Goal: Information Seeking & Learning: Learn about a topic

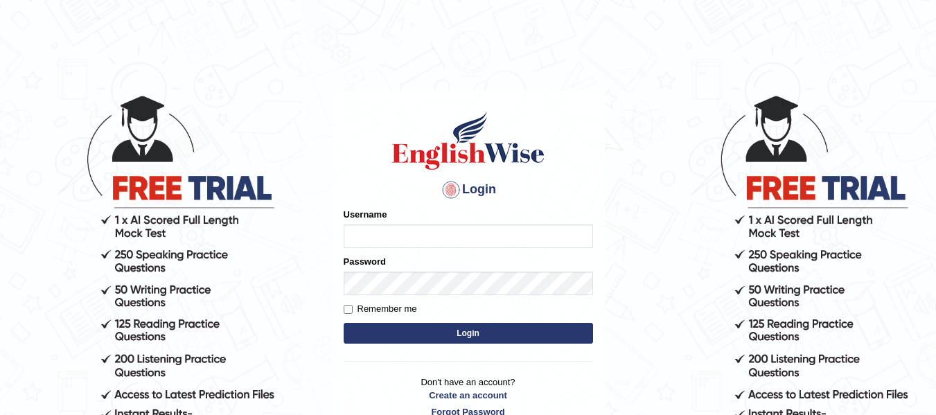
type input "natalie_parramatta"
click at [414, 333] on button "Login" at bounding box center [468, 333] width 249 height 21
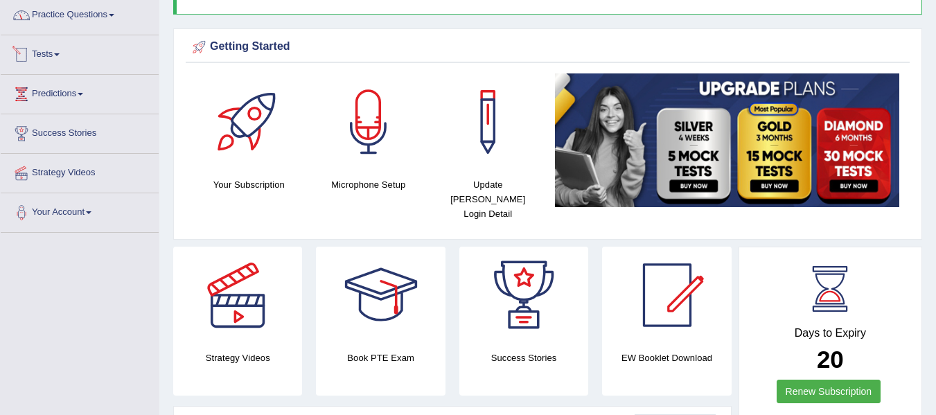
scroll to position [69, 0]
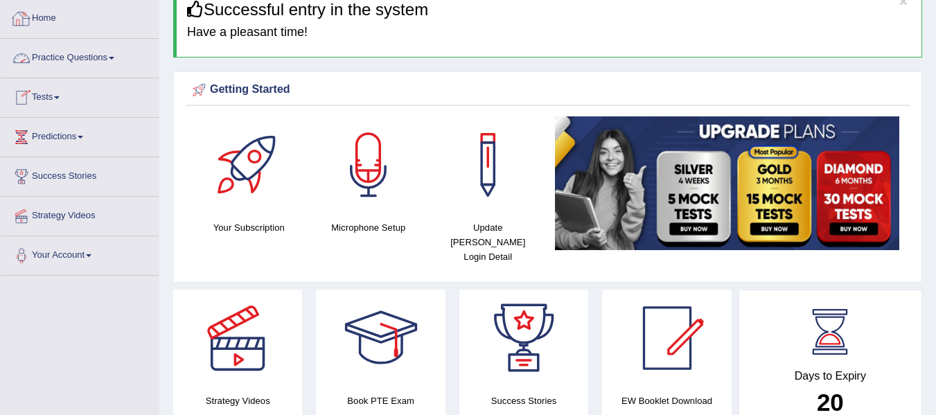
click at [85, 53] on link "Practice Questions" at bounding box center [80, 56] width 158 height 35
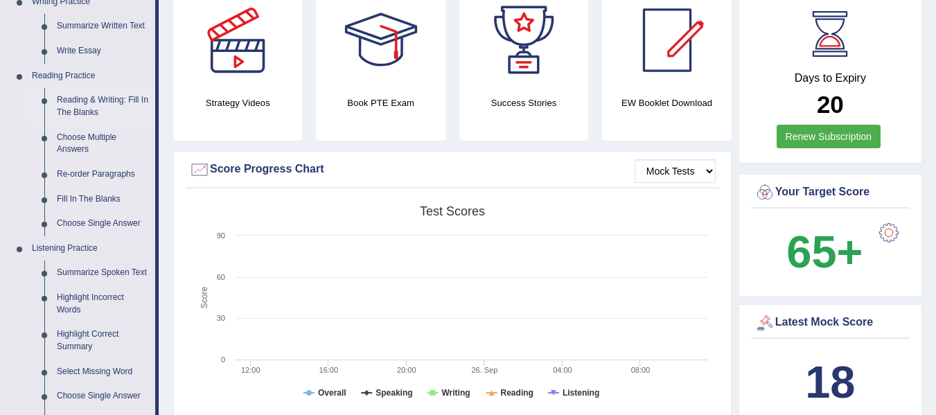
scroll to position [369, 0]
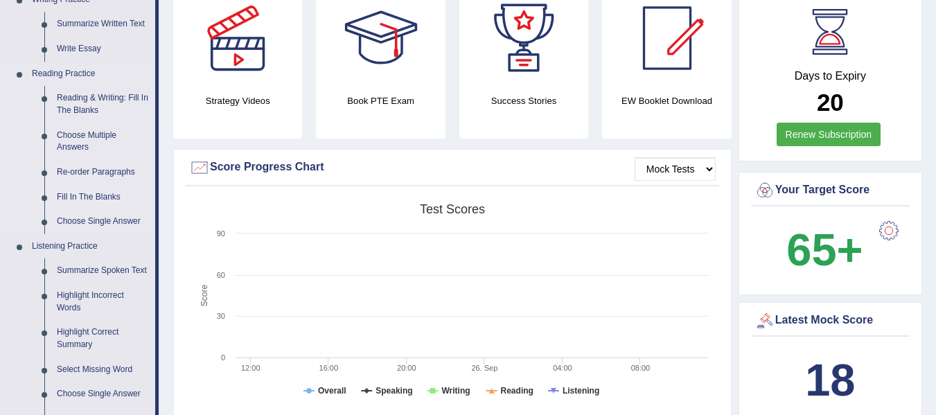
click at [88, 198] on link "Fill In The Blanks" at bounding box center [103, 197] width 105 height 25
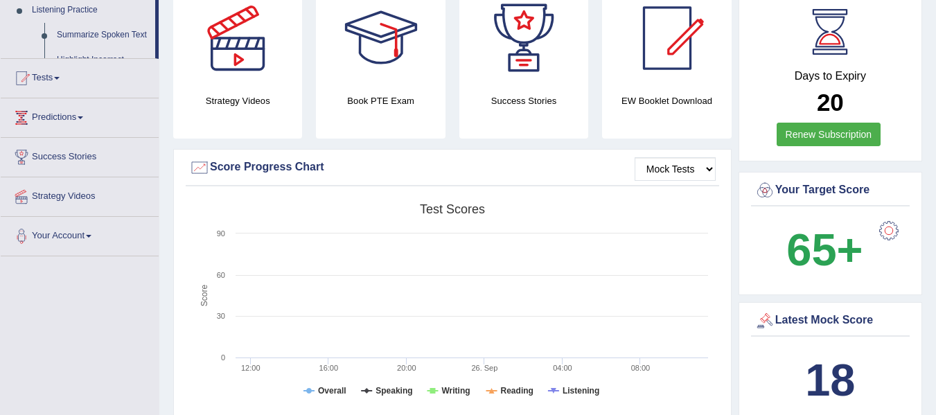
scroll to position [344, 0]
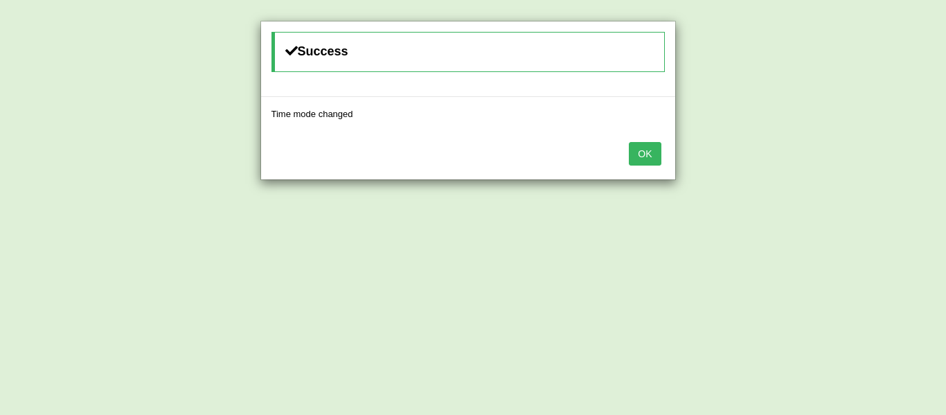
click at [644, 150] on button "OK" at bounding box center [645, 154] width 32 height 24
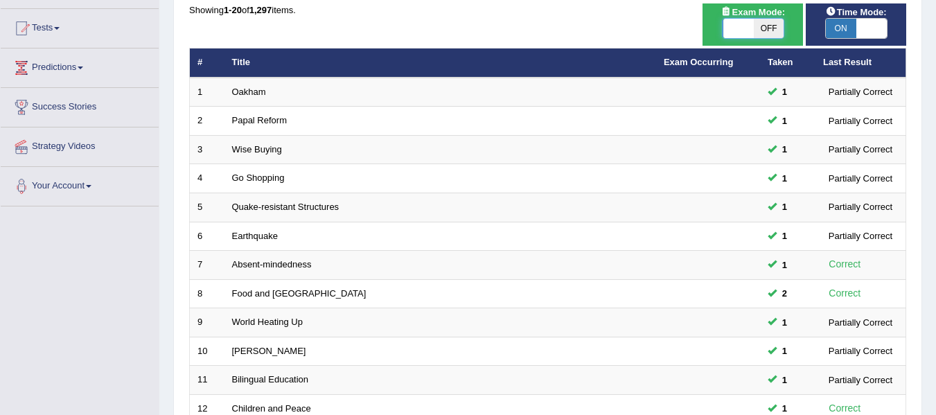
click at [734, 28] on span at bounding box center [738, 28] width 30 height 19
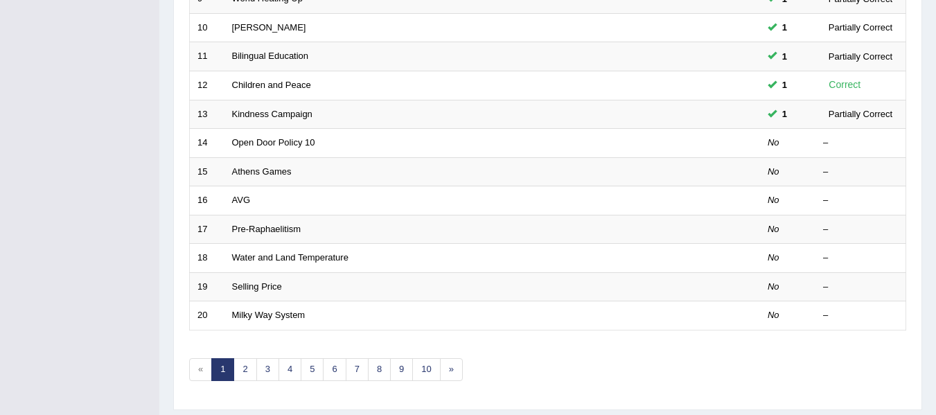
scroll to position [502, 0]
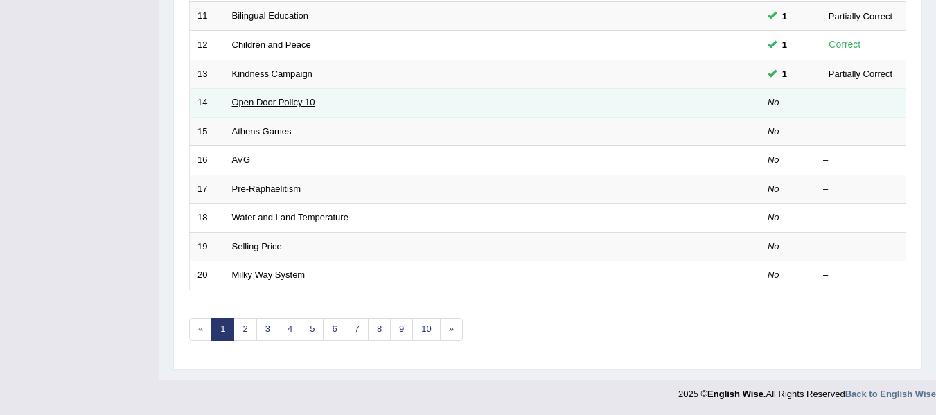
click at [296, 99] on link "Open Door Policy 10" at bounding box center [273, 102] width 83 height 10
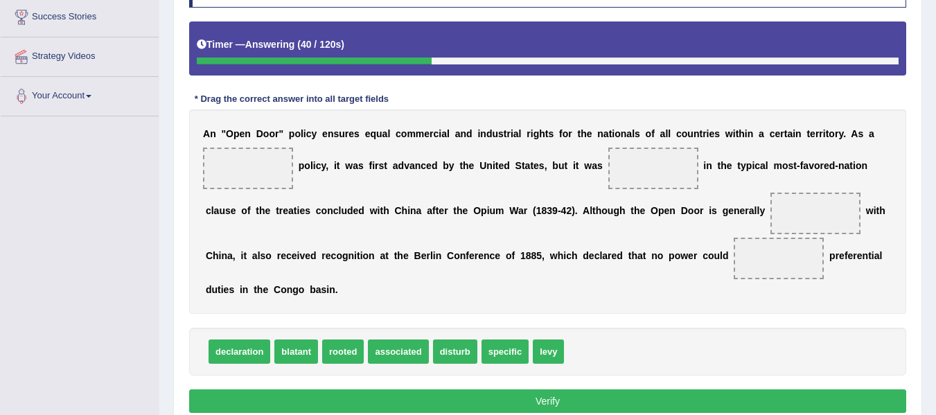
scroll to position [231, 0]
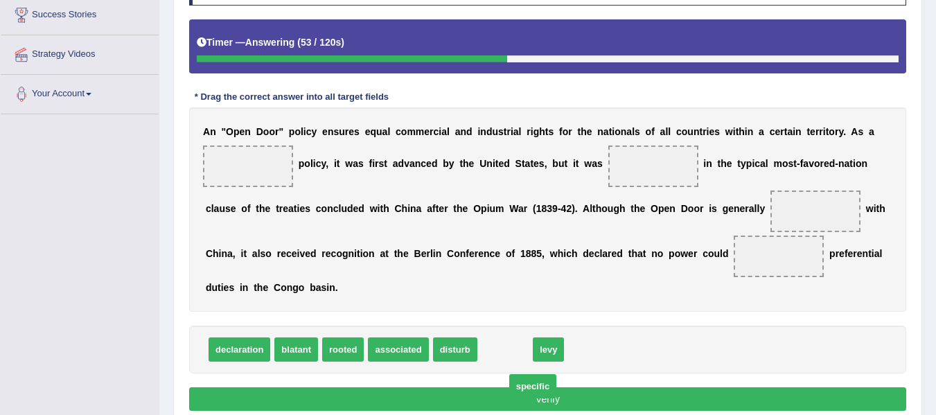
drag, startPoint x: 518, startPoint y: 347, endPoint x: 546, endPoint y: 384, distance: 46.0
click at [546, 384] on span "specific" at bounding box center [532, 386] width 47 height 24
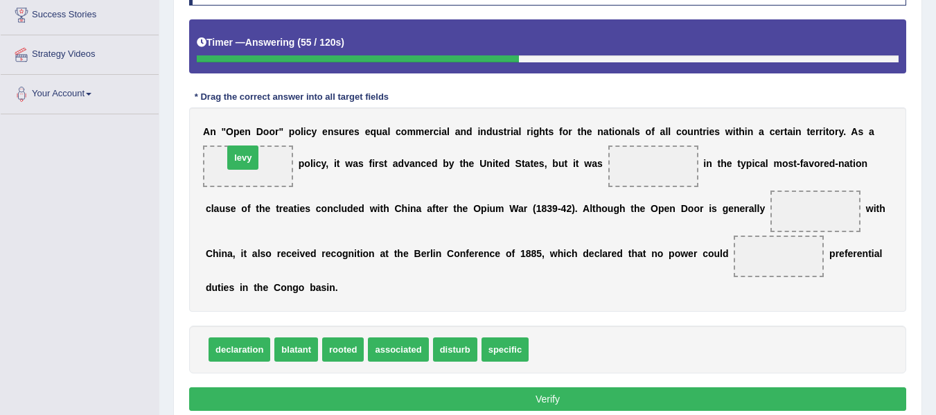
drag, startPoint x: 553, startPoint y: 349, endPoint x: 247, endPoint y: 157, distance: 360.8
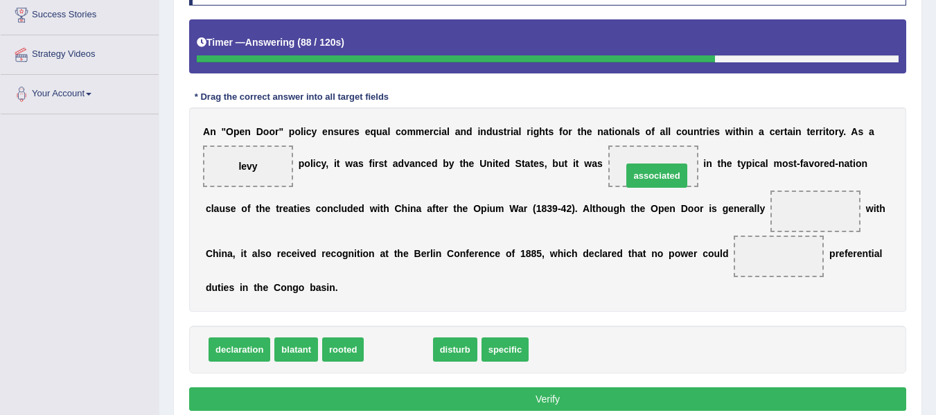
drag, startPoint x: 399, startPoint y: 353, endPoint x: 658, endPoint y: 179, distance: 311.5
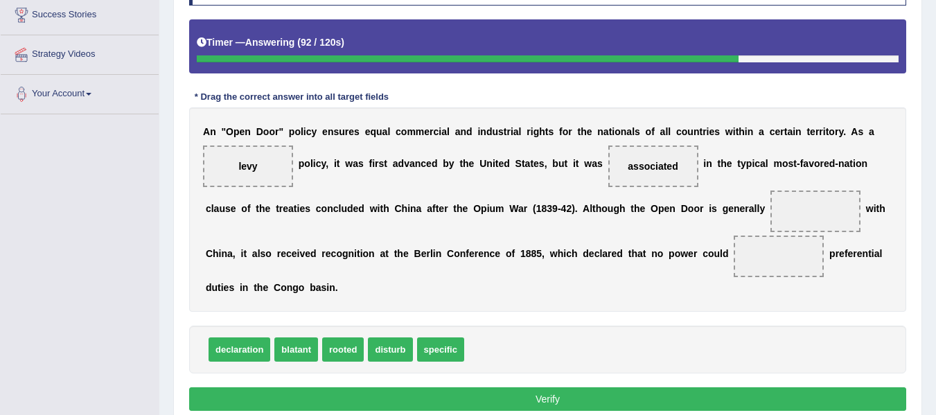
drag, startPoint x: 261, startPoint y: 158, endPoint x: 430, endPoint y: 351, distance: 256.8
click at [495, 332] on div "Instructions: In the text below some words are missing. Drag words from the box…" at bounding box center [548, 187] width 724 height 470
drag, startPoint x: 439, startPoint y: 352, endPoint x: 256, endPoint y: 173, distance: 255.8
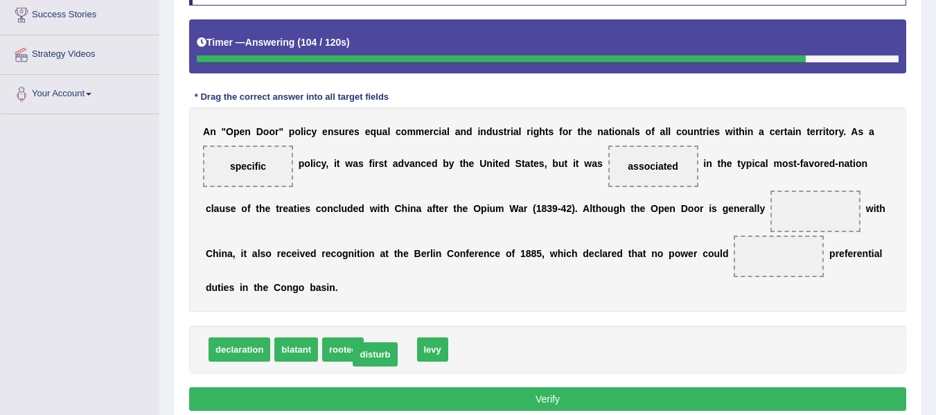
drag, startPoint x: 398, startPoint y: 352, endPoint x: 382, endPoint y: 357, distance: 16.0
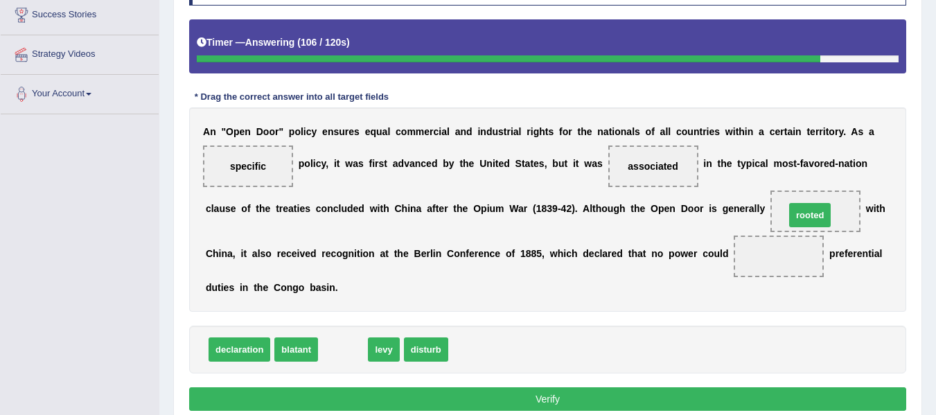
drag, startPoint x: 334, startPoint y: 343, endPoint x: 801, endPoint y: 209, distance: 486.0
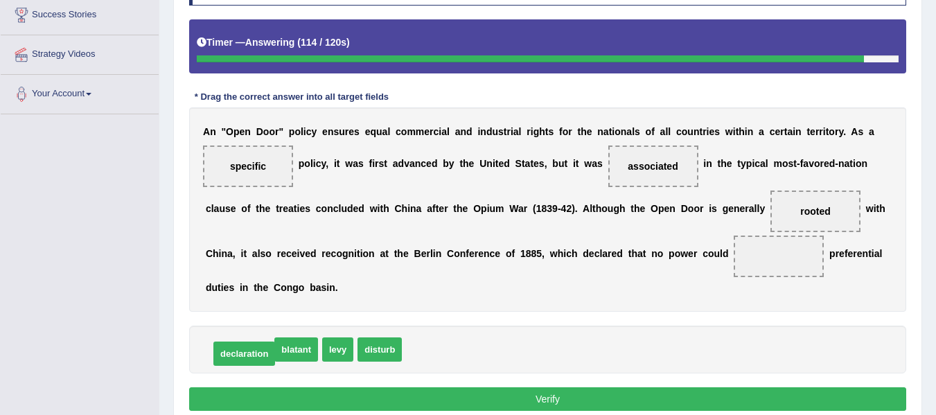
drag, startPoint x: 224, startPoint y: 350, endPoint x: 218, endPoint y: 358, distance: 9.8
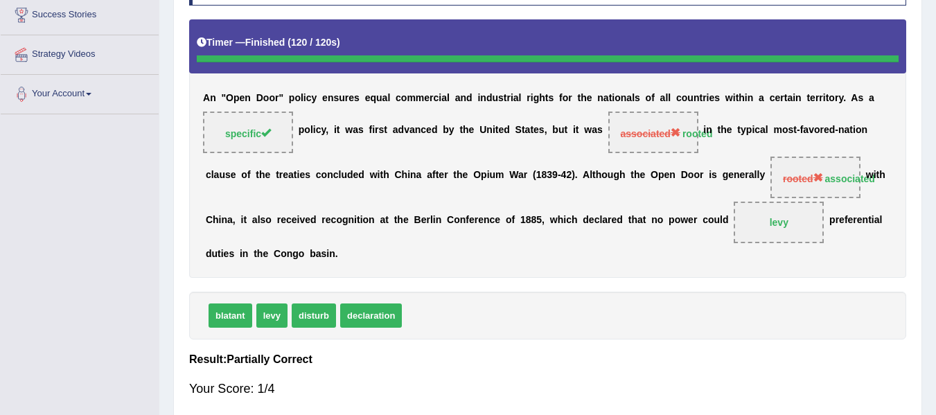
click at [465, 200] on div "A n " O p e n D o o r " p o l i c y e n s u r e s e q u a l c o m m e r c i a l…" at bounding box center [547, 148] width 717 height 258
click at [779, 350] on div "Instructions: In the text below some words are missing. Drag words from the box…" at bounding box center [548, 184] width 724 height 464
click at [413, 98] on b "m" at bounding box center [411, 97] width 8 height 11
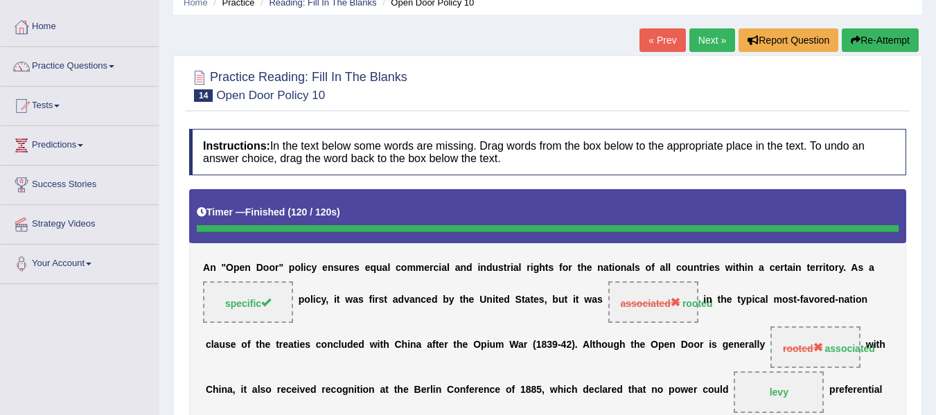
scroll to position [46, 0]
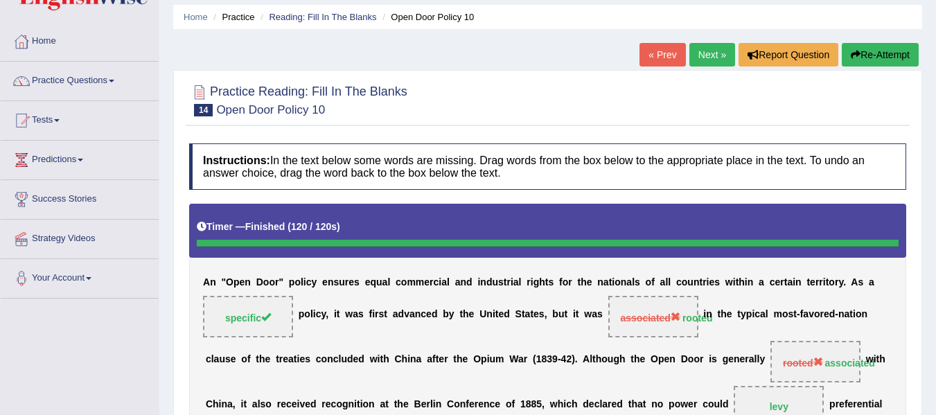
click at [865, 58] on button "Re-Attempt" at bounding box center [880, 55] width 77 height 24
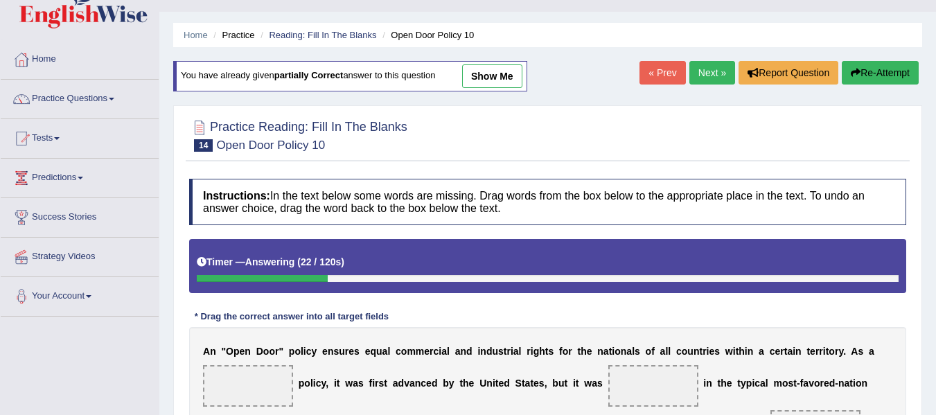
scroll to position [24, 0]
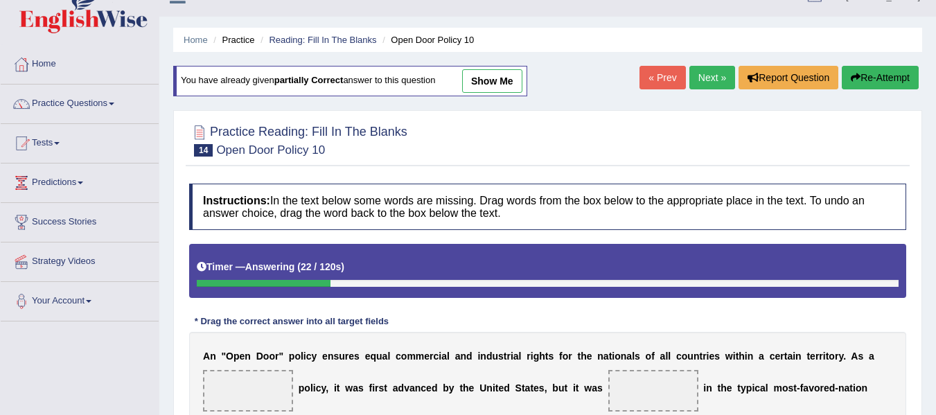
click at [704, 78] on link "Next »" at bounding box center [712, 78] width 46 height 24
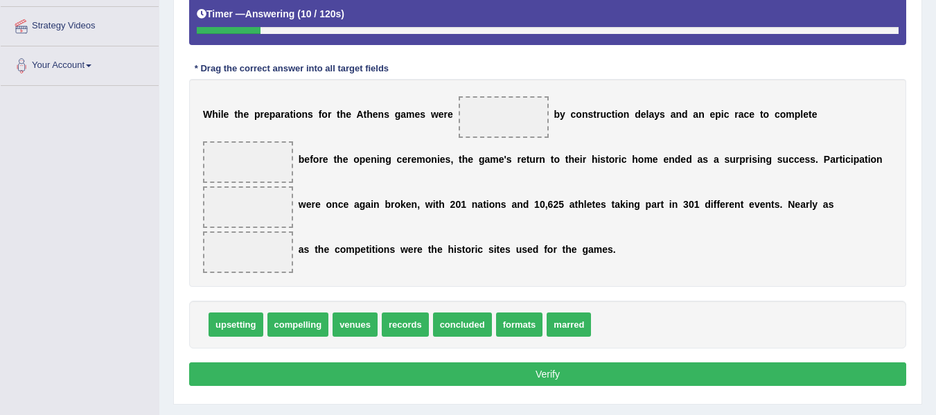
scroll to position [254, 0]
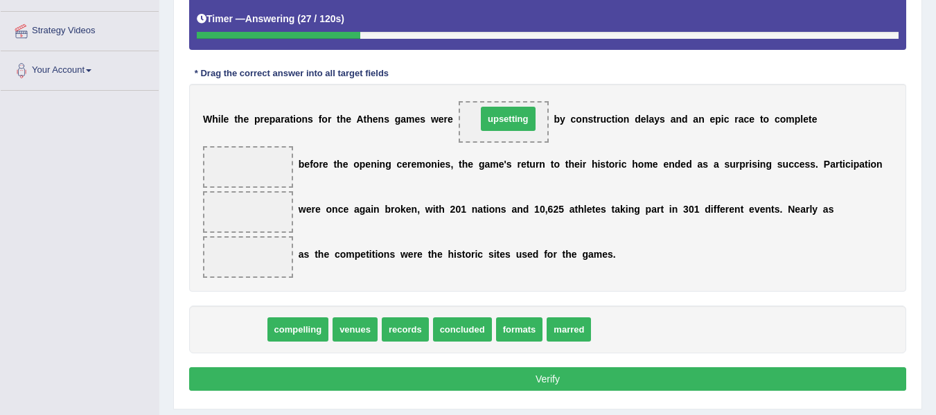
drag, startPoint x: 220, startPoint y: 335, endPoint x: 493, endPoint y: 124, distance: 344.3
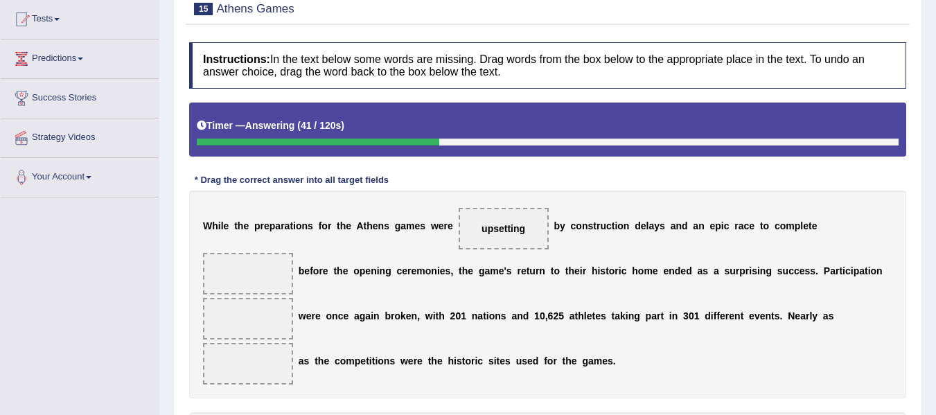
scroll to position [208, 0]
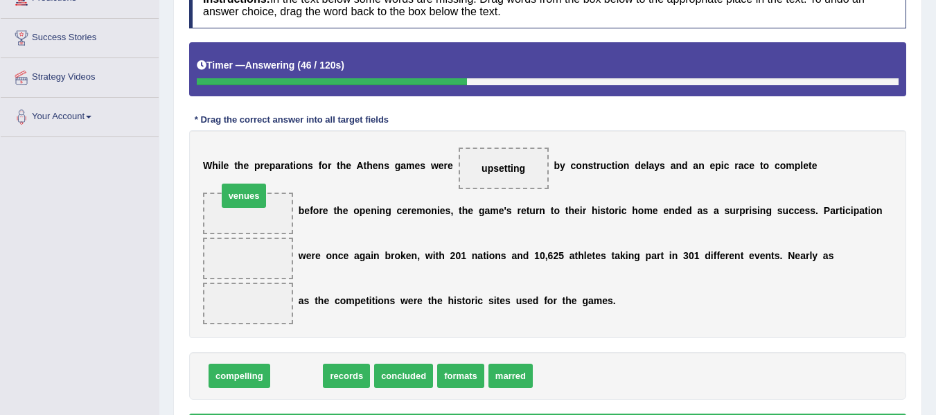
drag, startPoint x: 291, startPoint y: 380, endPoint x: 238, endPoint y: 200, distance: 187.7
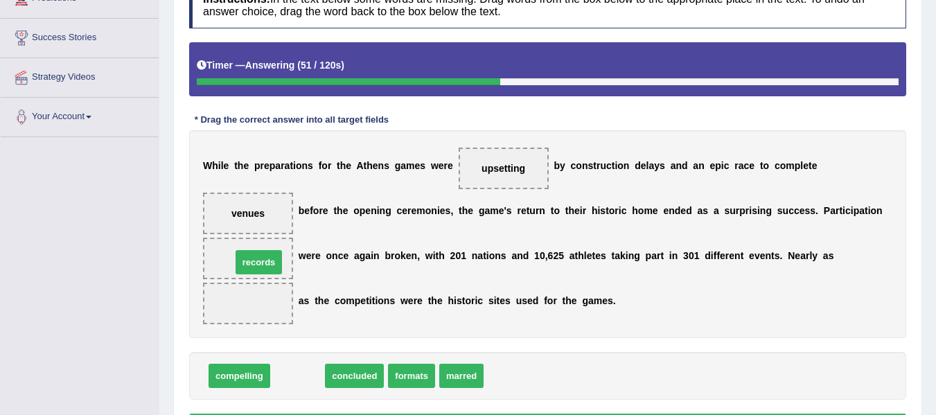
drag, startPoint x: 304, startPoint y: 373, endPoint x: 265, endPoint y: 259, distance: 120.1
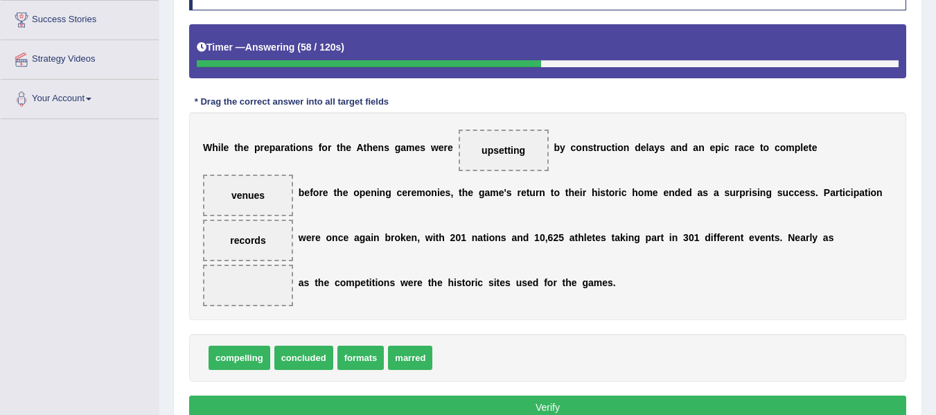
scroll to position [231, 0]
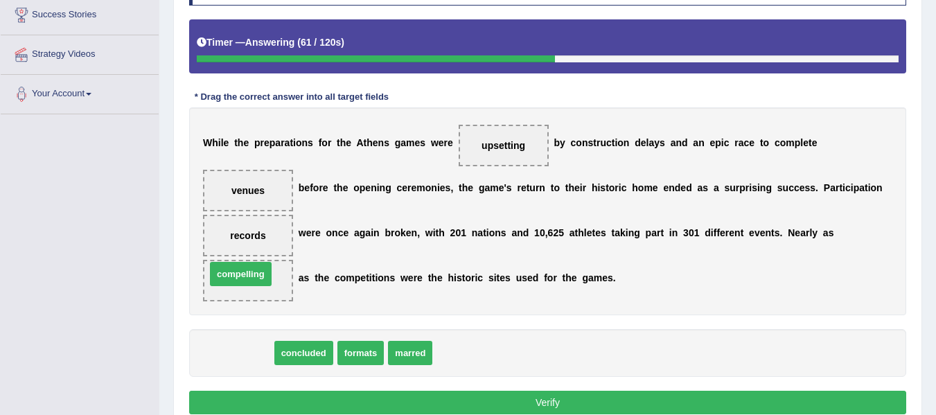
drag, startPoint x: 249, startPoint y: 355, endPoint x: 250, endPoint y: 276, distance: 79.0
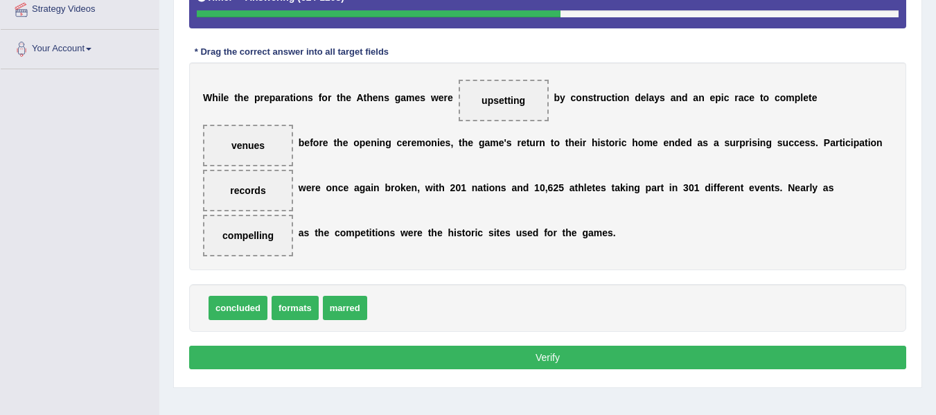
scroll to position [277, 0]
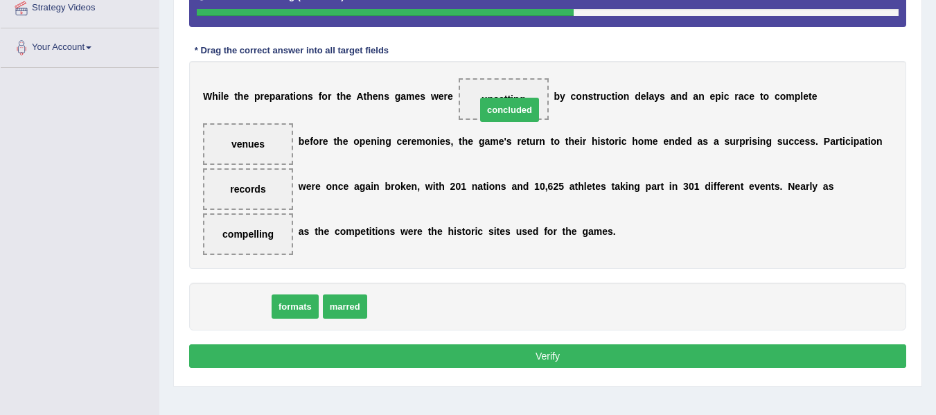
drag, startPoint x: 247, startPoint y: 301, endPoint x: 518, endPoint y: 105, distance: 335.4
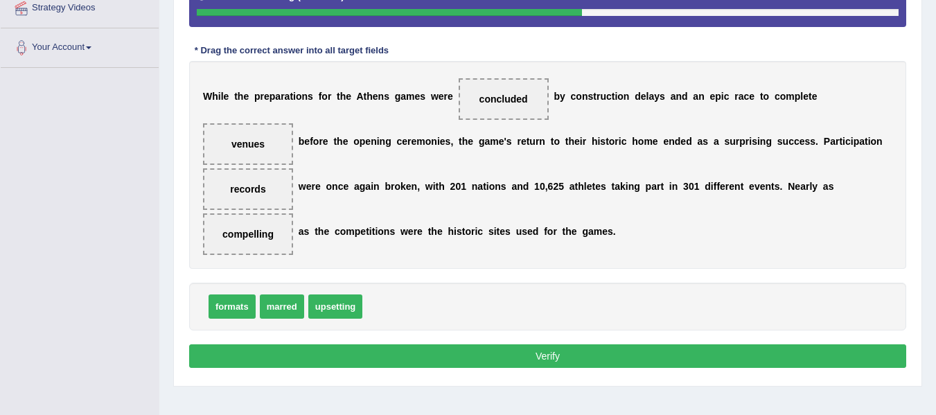
click at [401, 356] on button "Verify" at bounding box center [547, 356] width 717 height 24
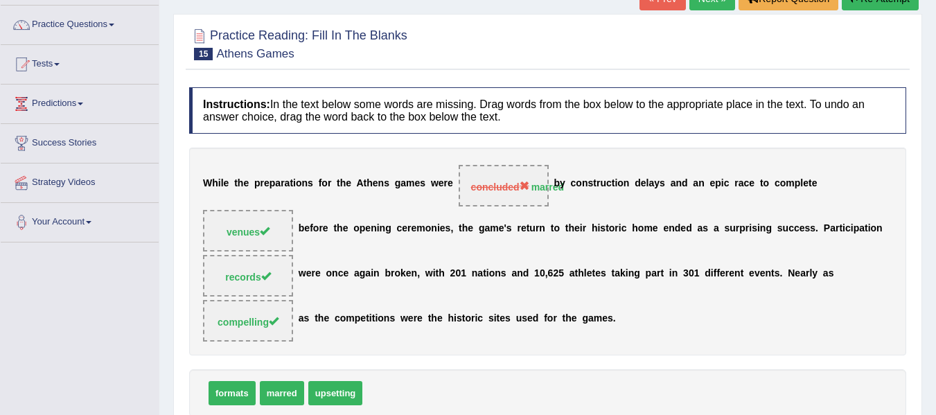
scroll to position [92, 0]
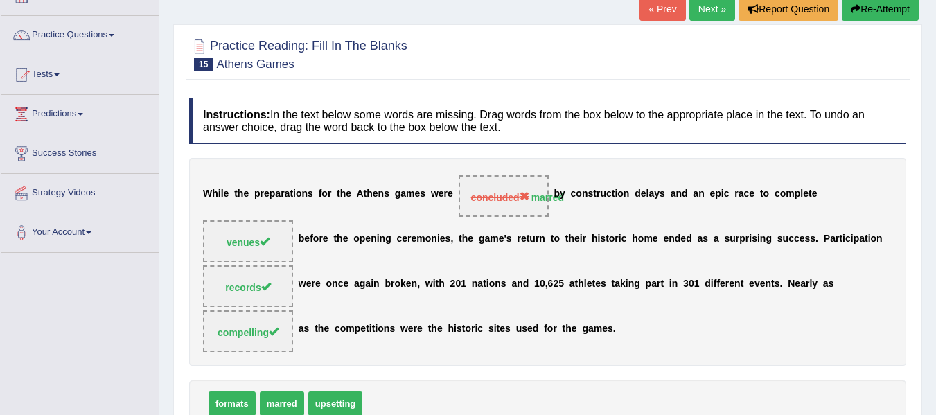
click at [711, 9] on link "Next »" at bounding box center [712, 9] width 46 height 24
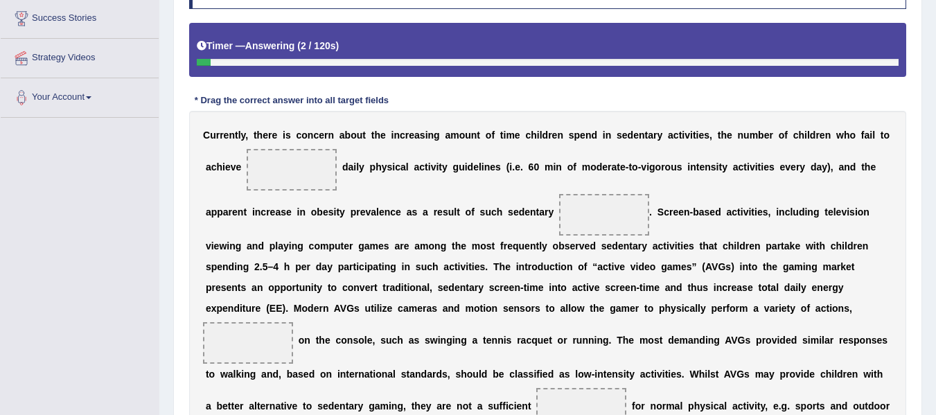
scroll to position [324, 0]
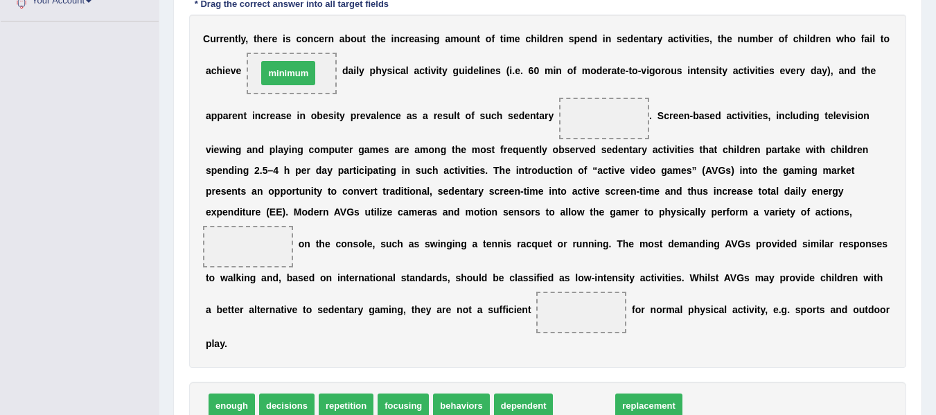
drag, startPoint x: 576, startPoint y: 406, endPoint x: 281, endPoint y: 73, distance: 445.1
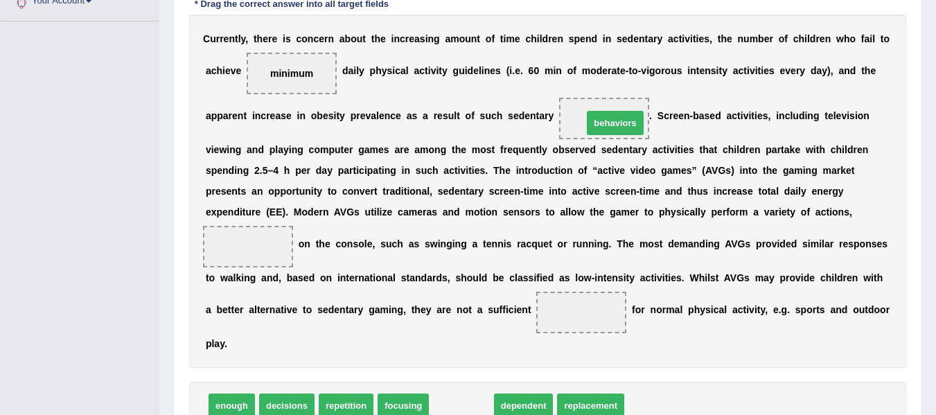
drag, startPoint x: 468, startPoint y: 406, endPoint x: 622, endPoint y: 123, distance: 321.8
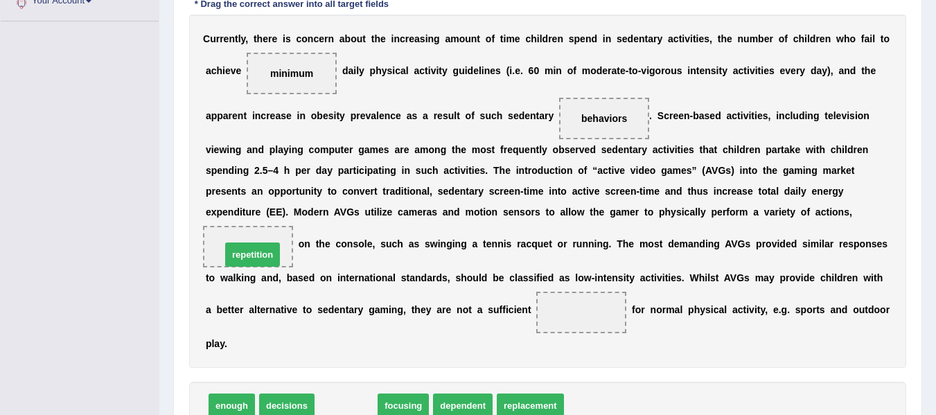
drag, startPoint x: 328, startPoint y: 407, endPoint x: 235, endPoint y: 256, distance: 177.7
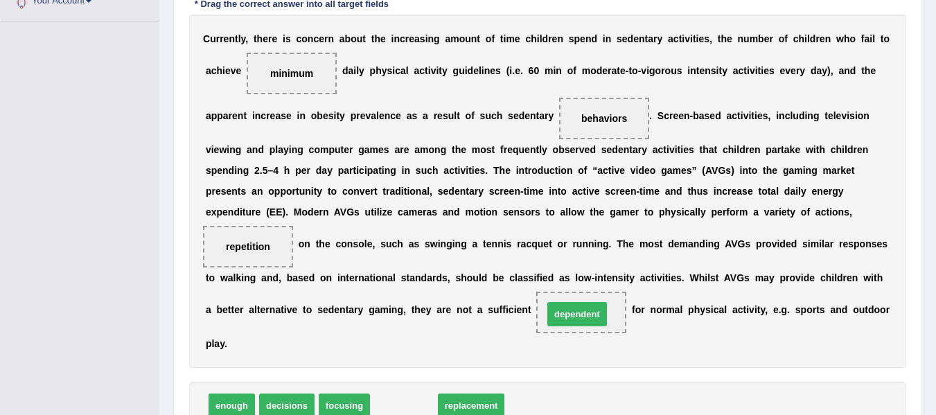
drag, startPoint x: 412, startPoint y: 396, endPoint x: 585, endPoint y: 304, distance: 195.9
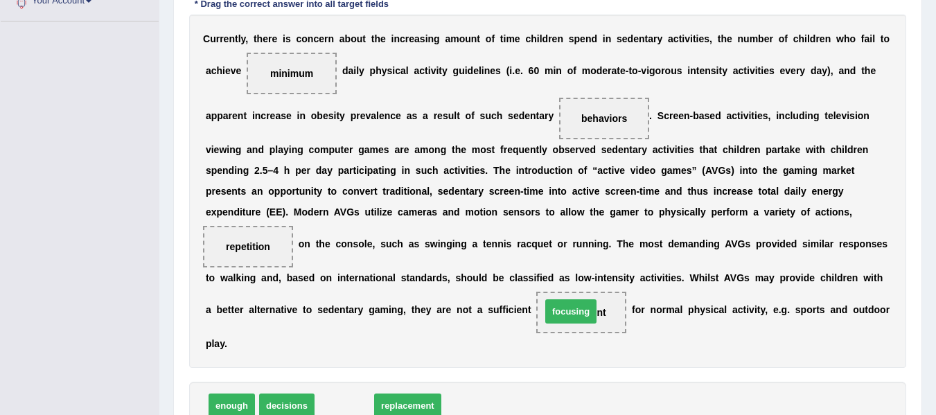
drag, startPoint x: 349, startPoint y: 407, endPoint x: 575, endPoint y: 313, distance: 245.4
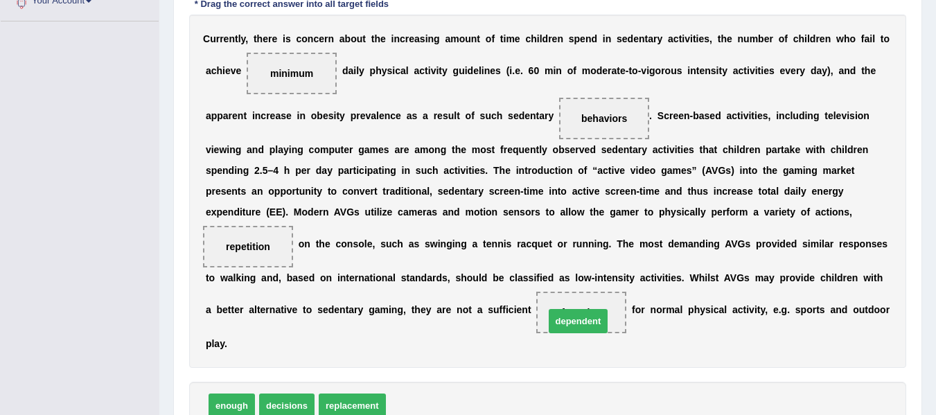
drag, startPoint x: 426, startPoint y: 403, endPoint x: 585, endPoint y: 319, distance: 179.8
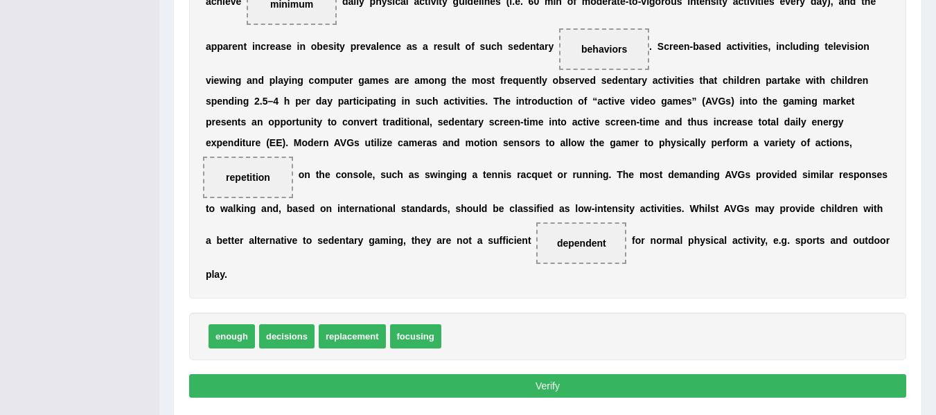
click at [509, 380] on button "Verify" at bounding box center [547, 386] width 717 height 24
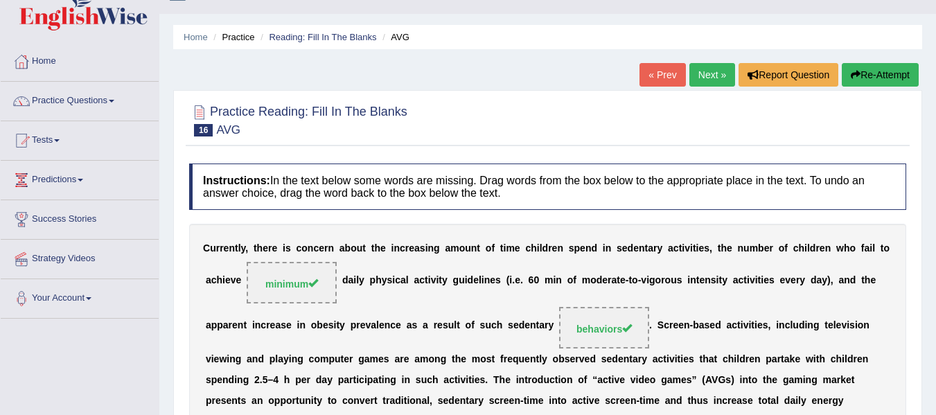
scroll to position [0, 0]
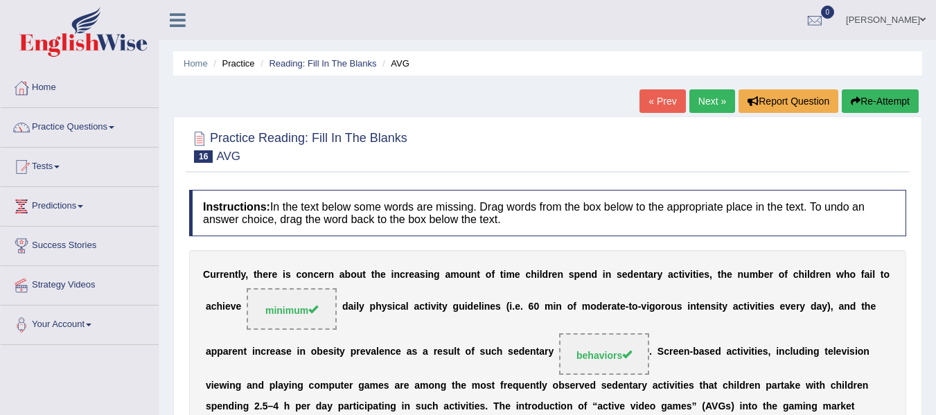
click at [710, 105] on link "Next »" at bounding box center [712, 101] width 46 height 24
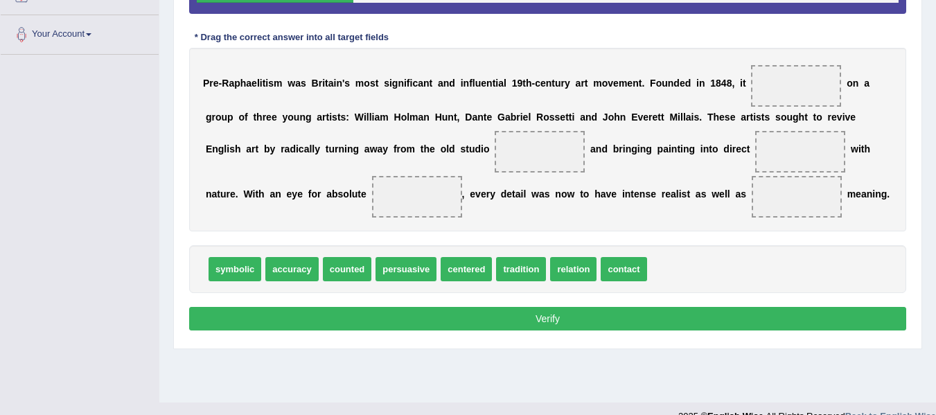
scroll to position [266, 0]
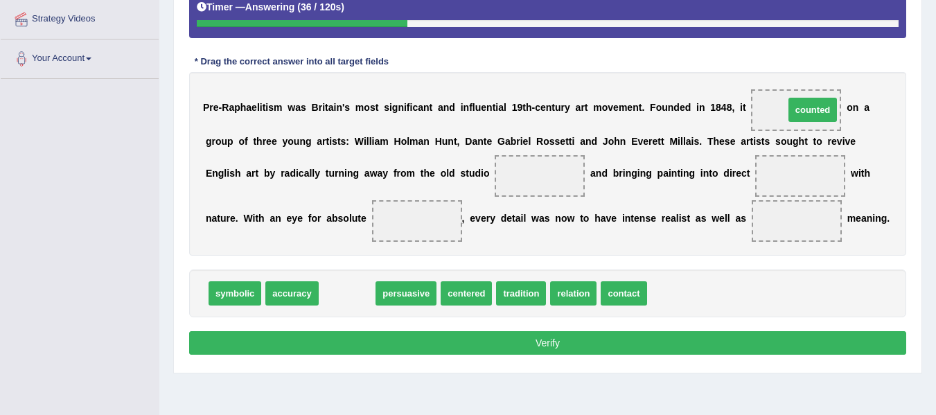
drag, startPoint x: 346, startPoint y: 295, endPoint x: 811, endPoint y: 112, distance: 499.2
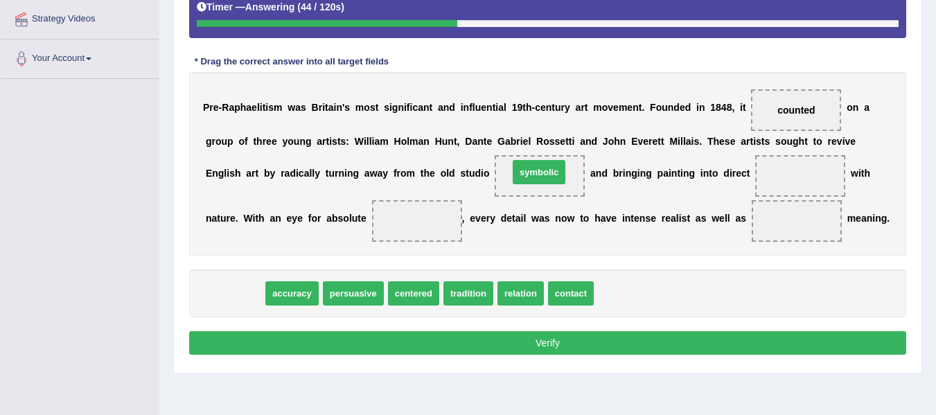
drag, startPoint x: 224, startPoint y: 297, endPoint x: 529, endPoint y: 175, distance: 327.4
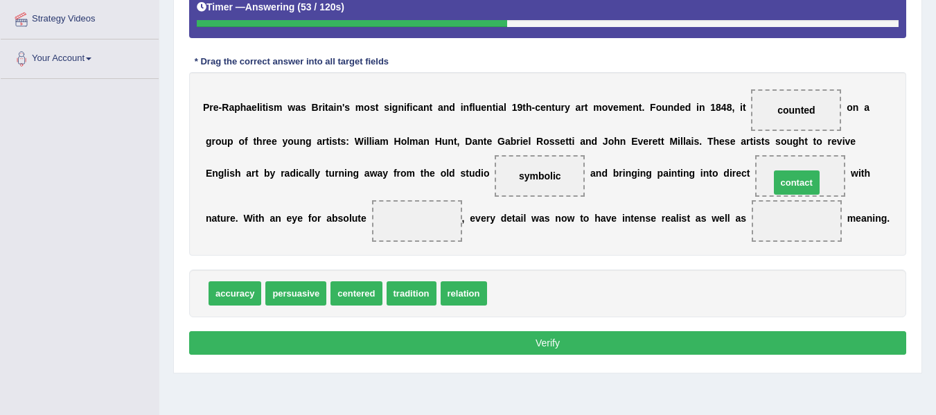
drag, startPoint x: 499, startPoint y: 292, endPoint x: 782, endPoint y: 182, distance: 303.7
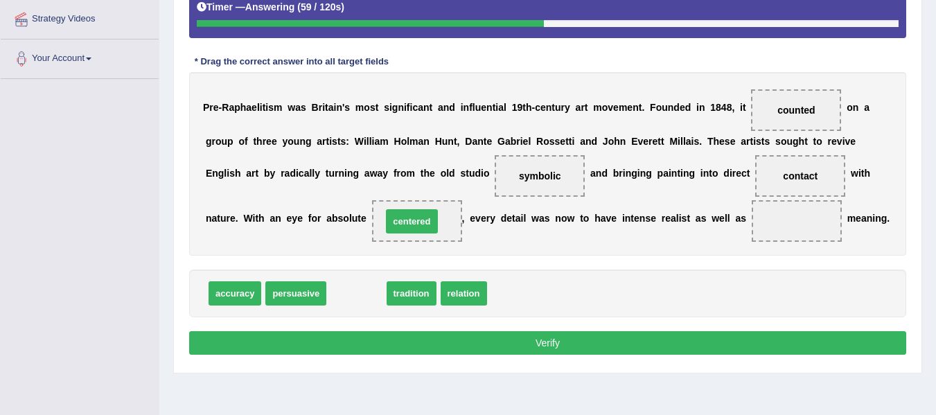
drag, startPoint x: 368, startPoint y: 290, endPoint x: 425, endPoint y: 215, distance: 94.0
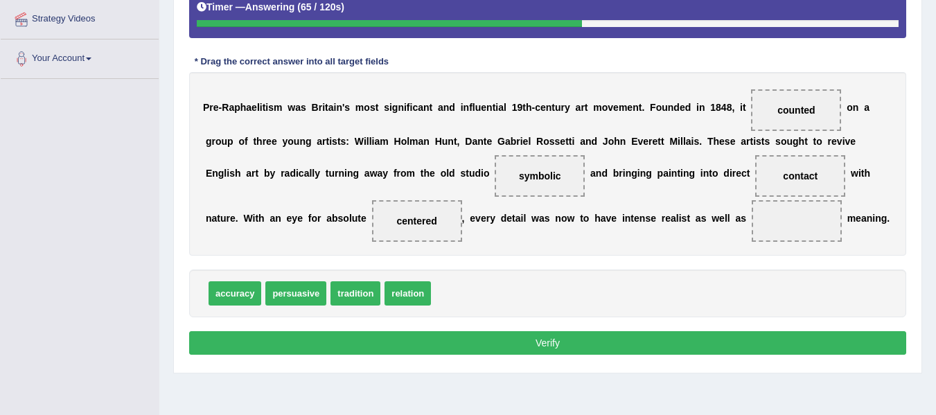
click at [235, 289] on span "accuracy" at bounding box center [235, 293] width 53 height 24
click at [408, 299] on span "relation" at bounding box center [408, 293] width 46 height 24
drag, startPoint x: 414, startPoint y: 300, endPoint x: 476, endPoint y: 297, distance: 61.7
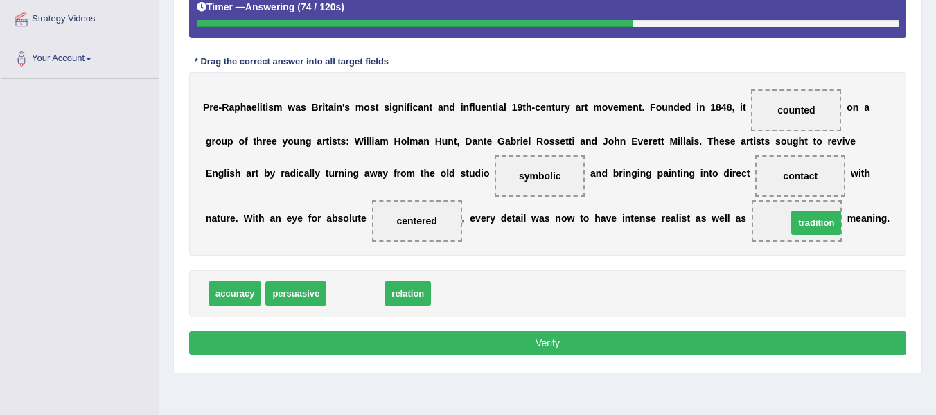
drag, startPoint x: 365, startPoint y: 297, endPoint x: 822, endPoint y: 229, distance: 462.3
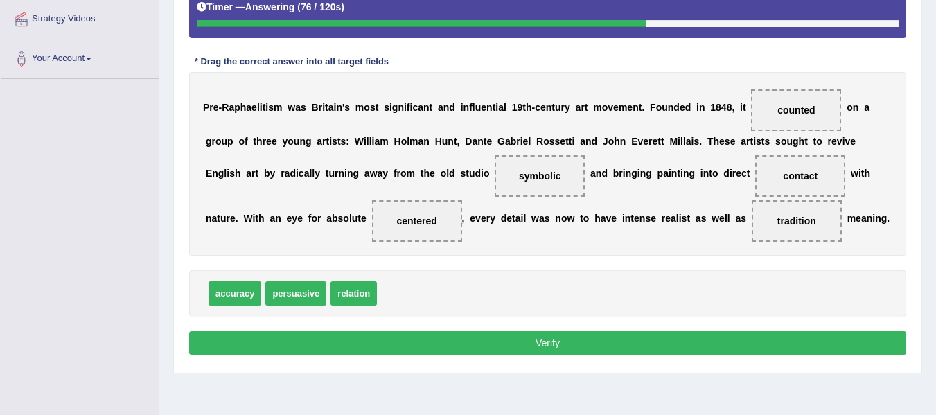
click at [508, 341] on button "Verify" at bounding box center [547, 343] width 717 height 24
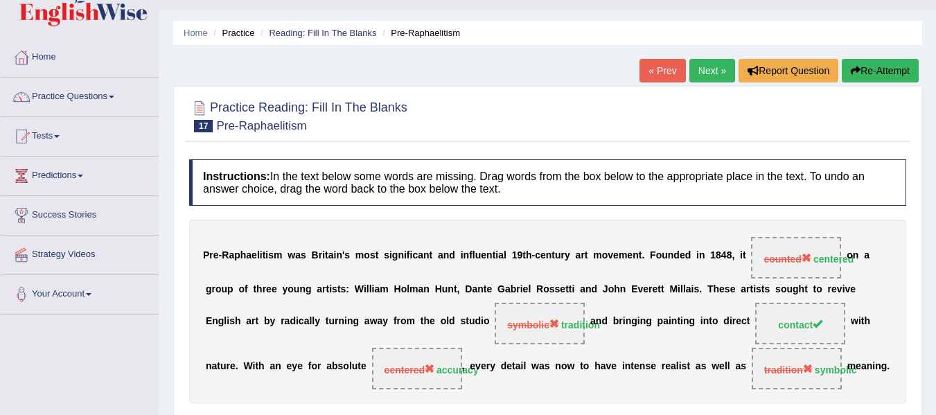
scroll to position [0, 0]
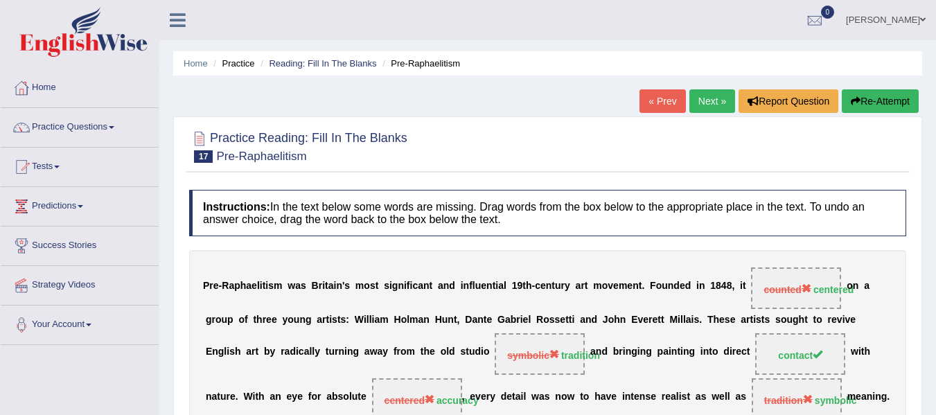
click at [705, 105] on link "Next »" at bounding box center [712, 101] width 46 height 24
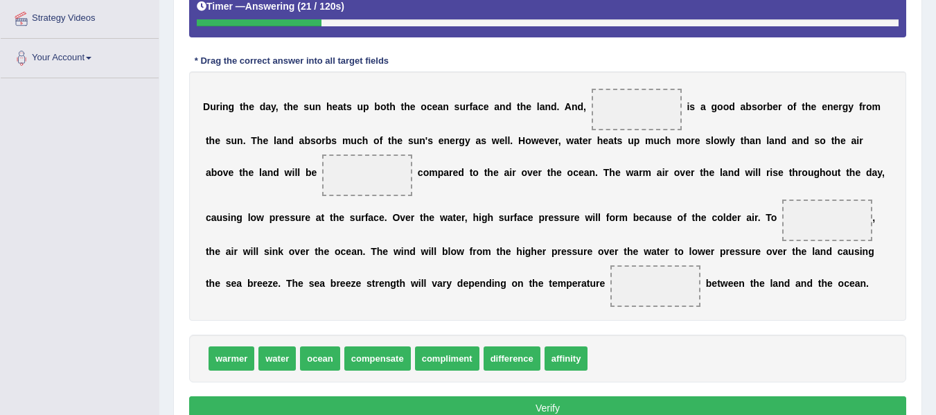
scroll to position [266, 0]
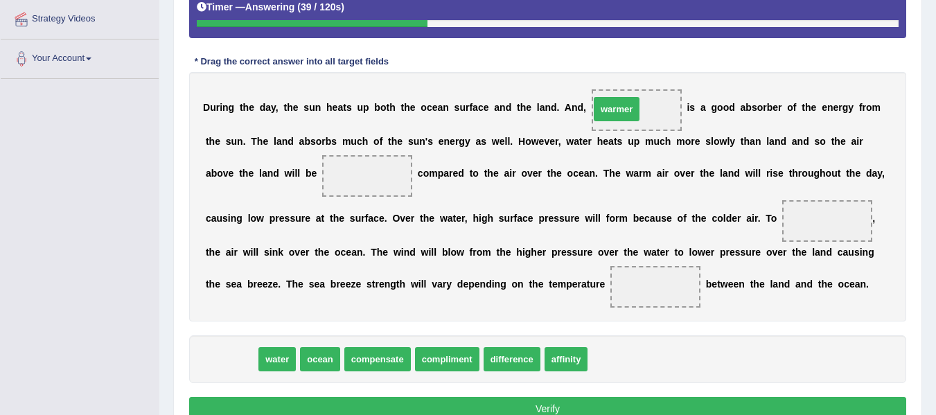
drag, startPoint x: 234, startPoint y: 354, endPoint x: 620, endPoint y: 104, distance: 459.9
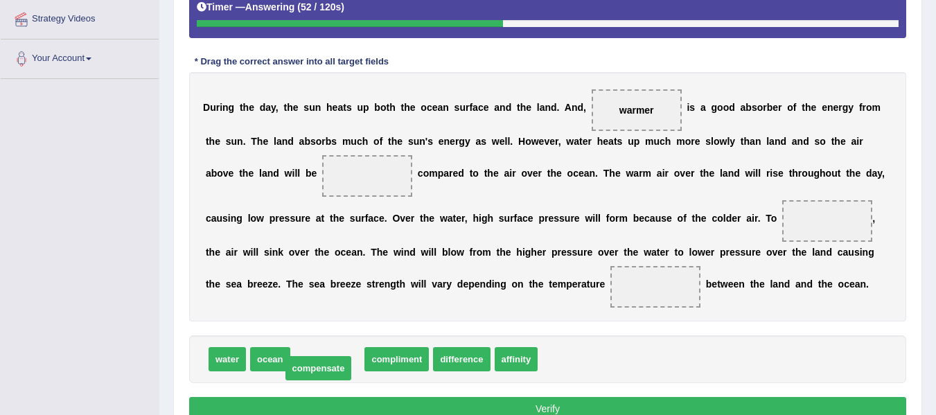
drag, startPoint x: 346, startPoint y: 357, endPoint x: 337, endPoint y: 366, distance: 12.7
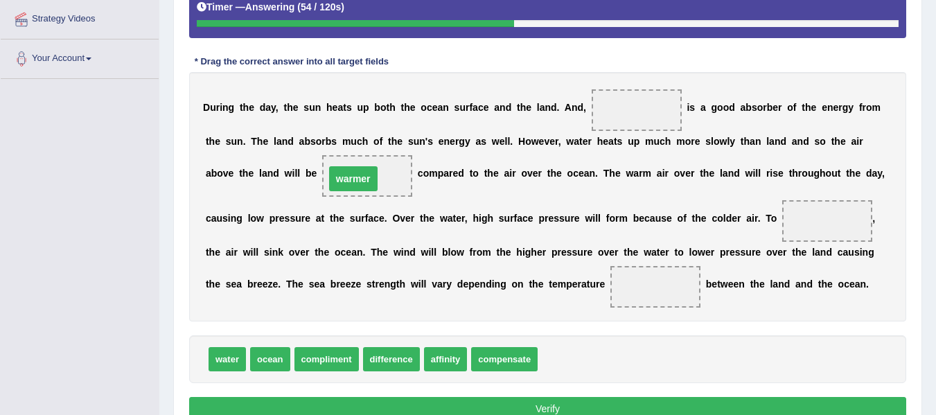
drag, startPoint x: 633, startPoint y: 105, endPoint x: 353, endPoint y: 173, distance: 287.9
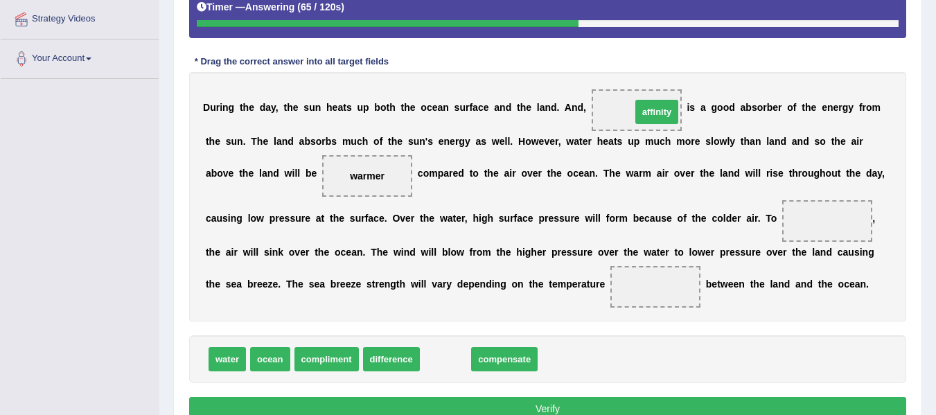
drag, startPoint x: 457, startPoint y: 366, endPoint x: 668, endPoint y: 118, distance: 324.9
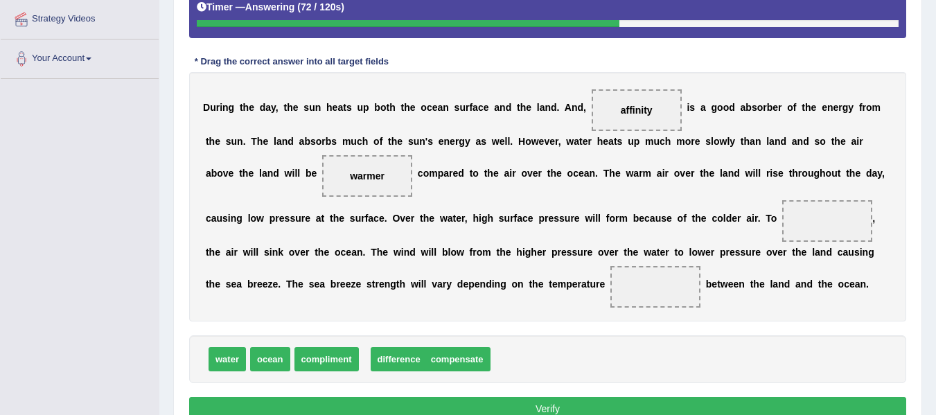
drag, startPoint x: 386, startPoint y: 358, endPoint x: 394, endPoint y: 358, distance: 7.6
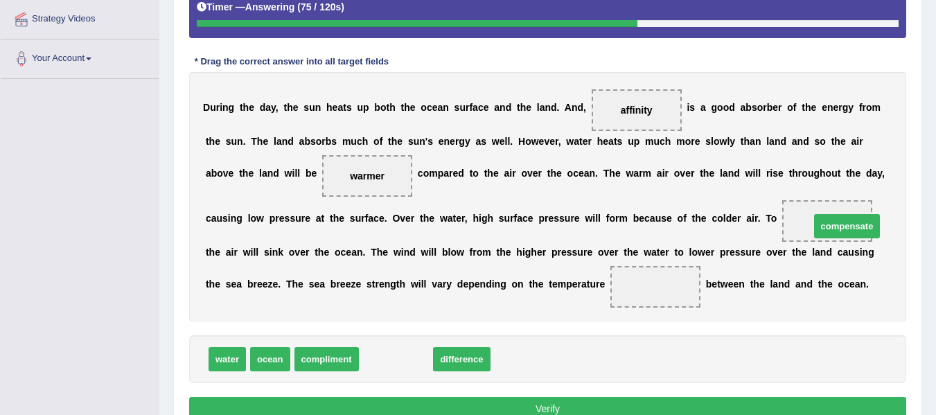
drag, startPoint x: 398, startPoint y: 358, endPoint x: 849, endPoint y: 225, distance: 470.3
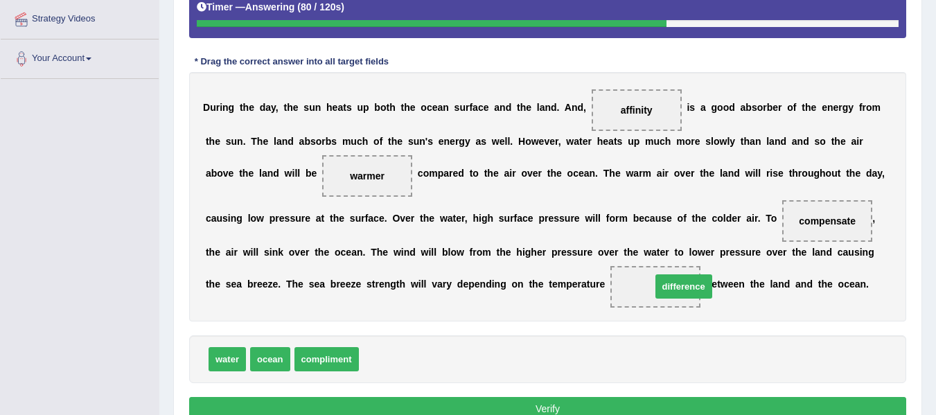
drag, startPoint x: 437, startPoint y: 353, endPoint x: 673, endPoint y: 289, distance: 244.7
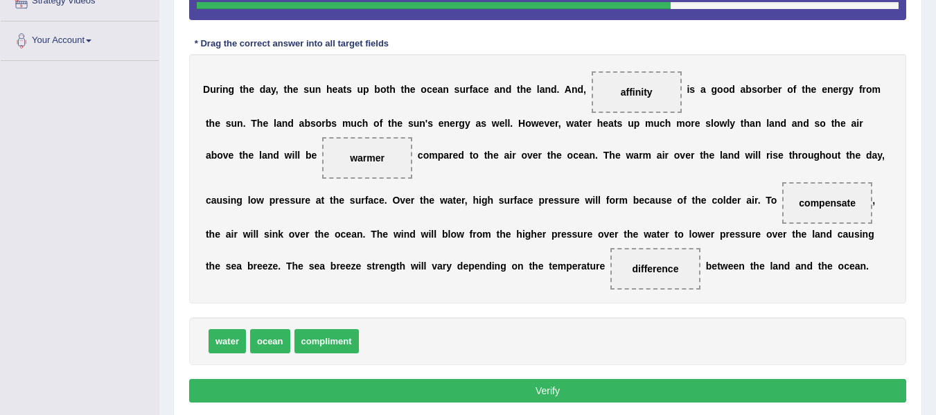
scroll to position [289, 0]
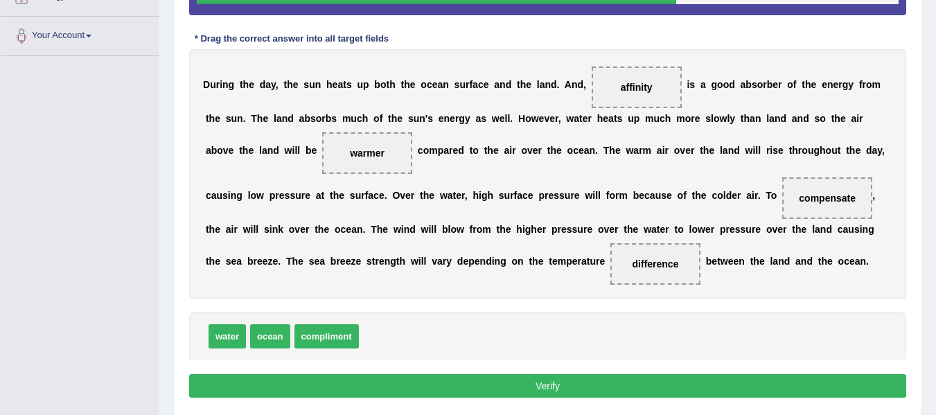
click at [531, 394] on button "Verify" at bounding box center [547, 386] width 717 height 24
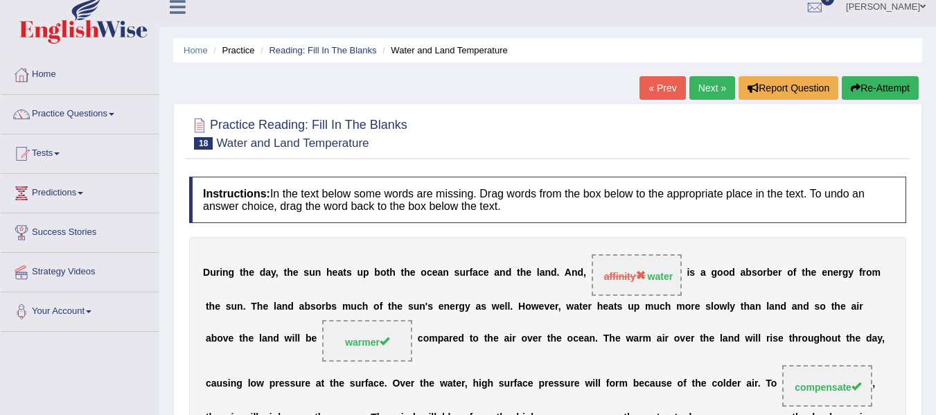
scroll to position [12, 0]
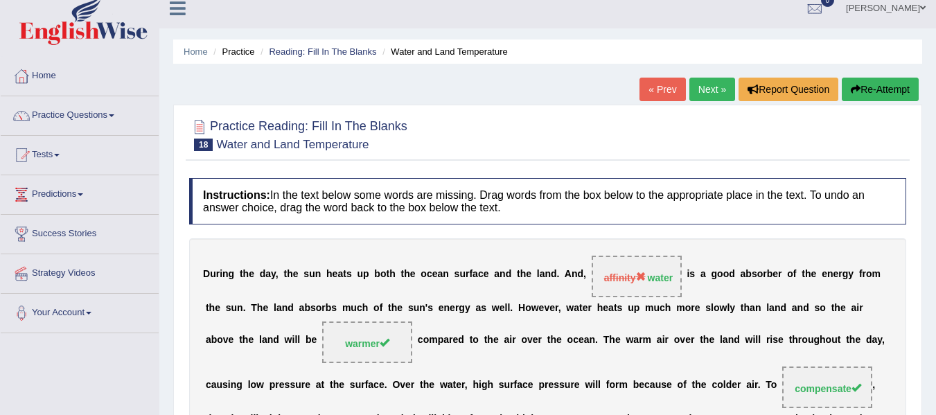
click at [702, 91] on link "Next »" at bounding box center [712, 90] width 46 height 24
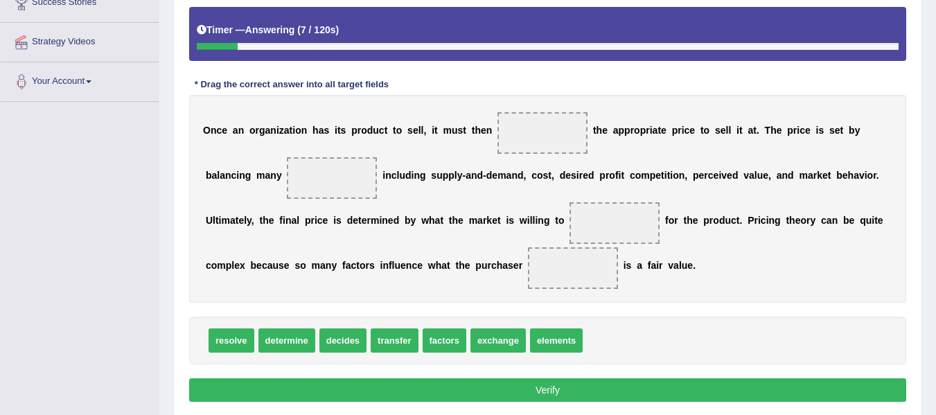
scroll to position [254, 0]
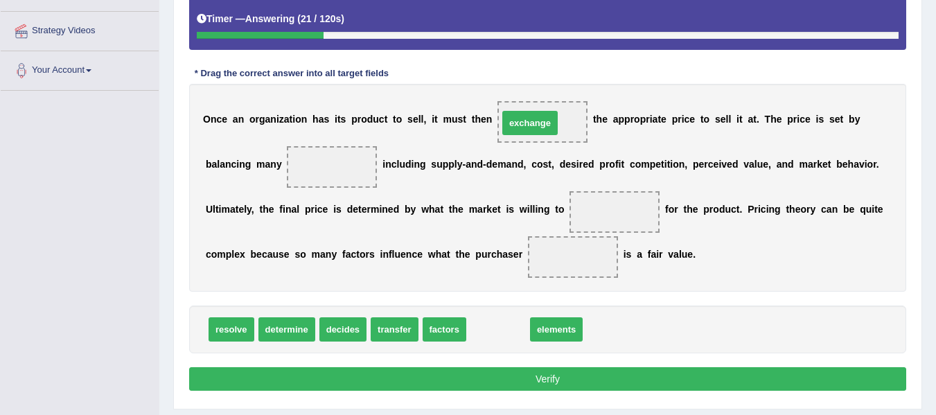
drag, startPoint x: 507, startPoint y: 328, endPoint x: 540, endPoint y: 122, distance: 209.0
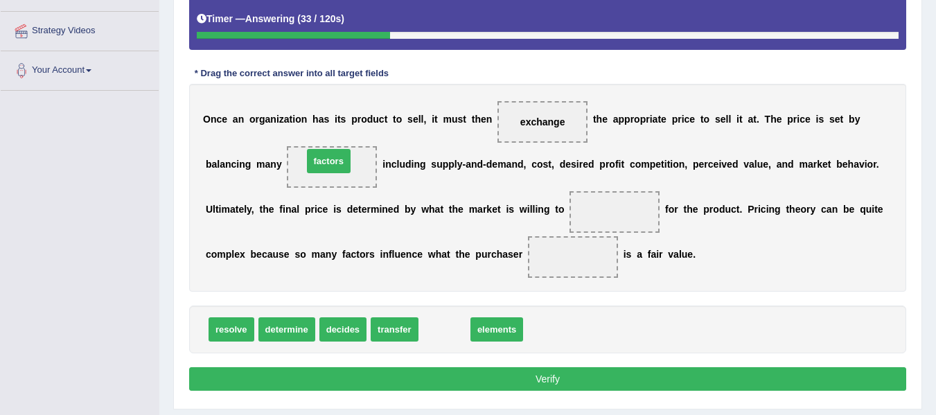
drag, startPoint x: 441, startPoint y: 331, endPoint x: 326, endPoint y: 162, distance: 204.3
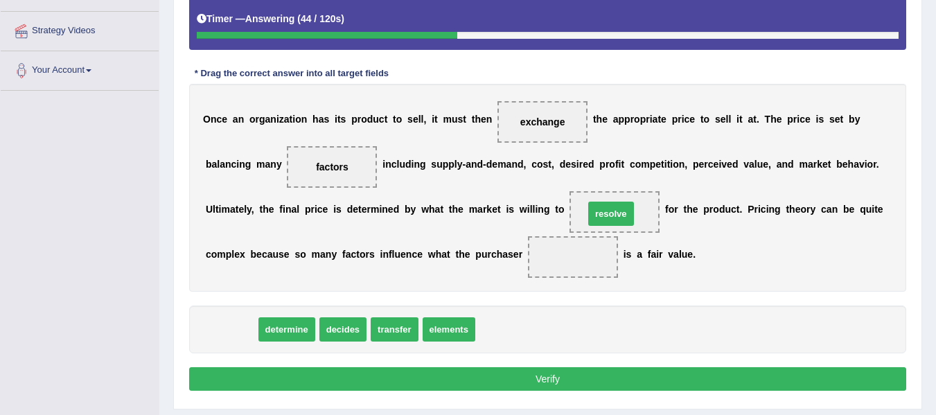
drag, startPoint x: 240, startPoint y: 317, endPoint x: 619, endPoint y: 202, distance: 396.9
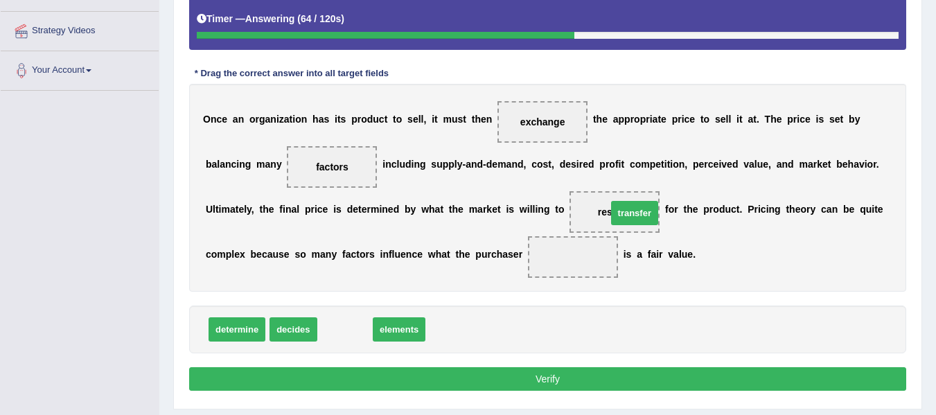
drag, startPoint x: 344, startPoint y: 333, endPoint x: 633, endPoint y: 217, distance: 312.1
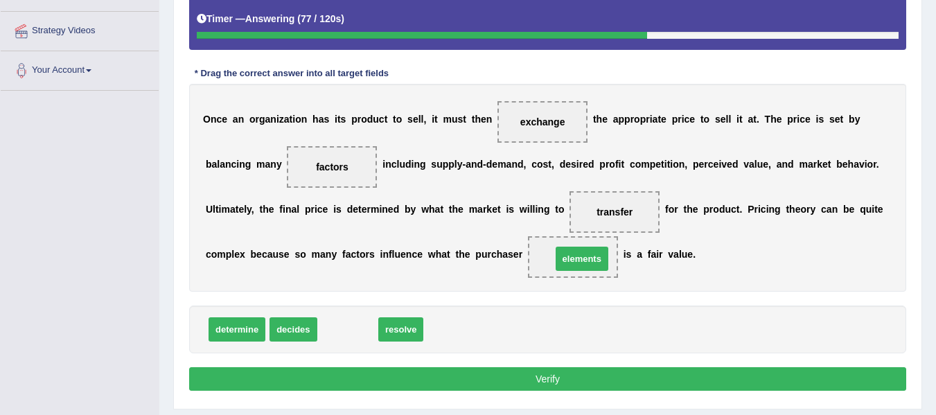
drag, startPoint x: 355, startPoint y: 329, endPoint x: 590, endPoint y: 258, distance: 244.6
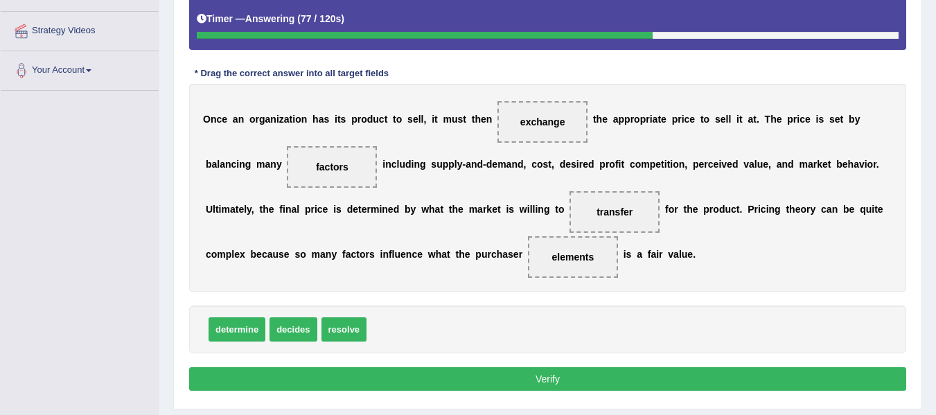
click at [555, 374] on button "Verify" at bounding box center [547, 379] width 717 height 24
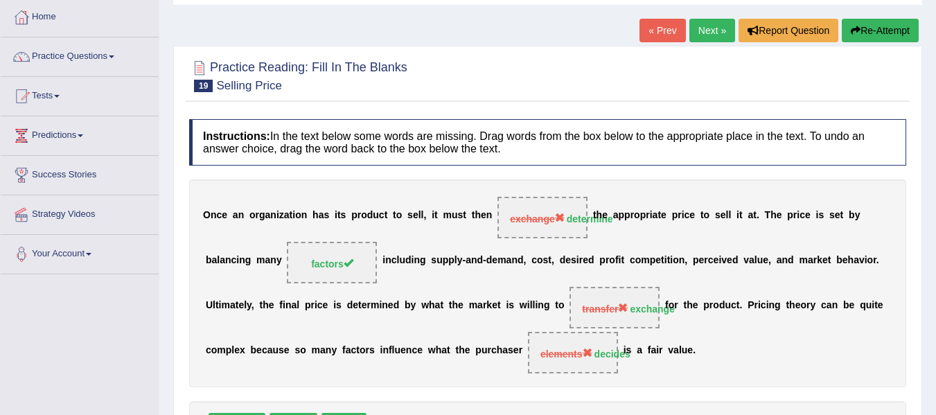
scroll to position [69, 0]
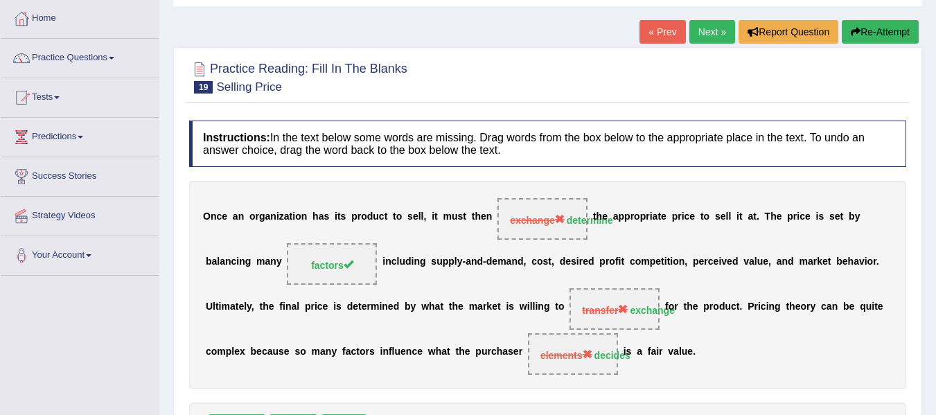
click at [865, 33] on button "Re-Attempt" at bounding box center [880, 32] width 77 height 24
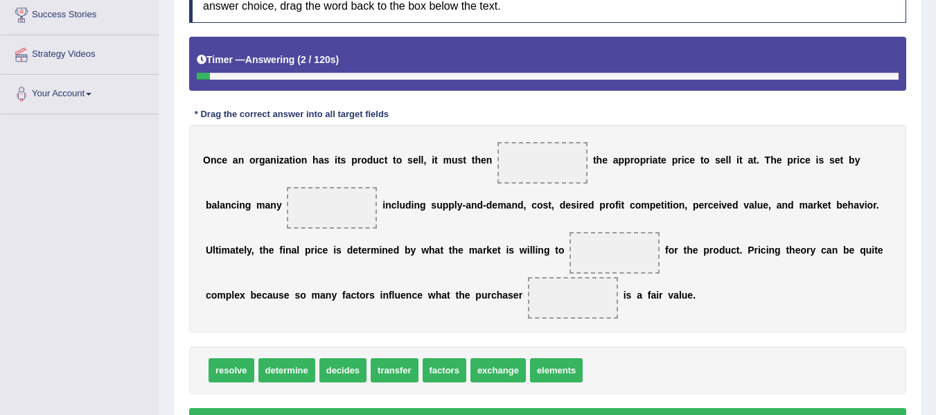
scroll to position [231, 0]
drag, startPoint x: 283, startPoint y: 369, endPoint x: 545, endPoint y: 166, distance: 330.8
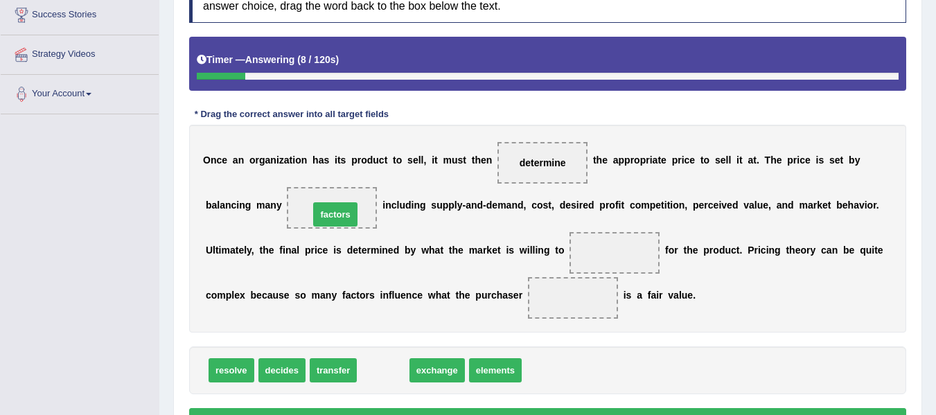
drag, startPoint x: 381, startPoint y: 376, endPoint x: 333, endPoint y: 220, distance: 163.1
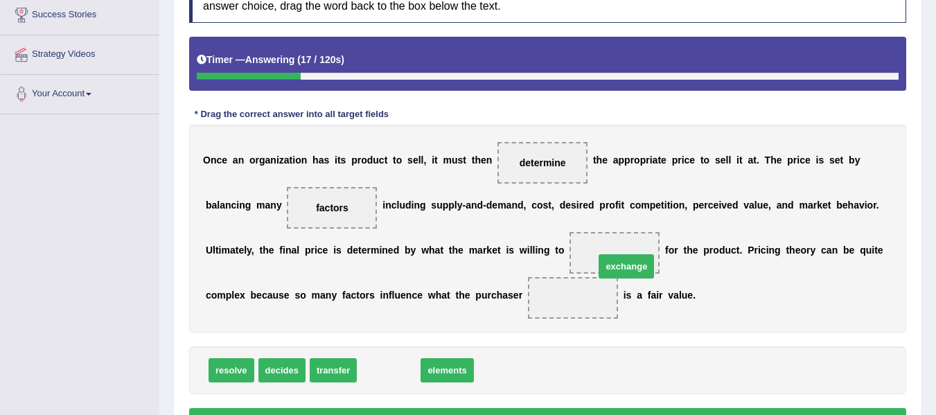
drag, startPoint x: 401, startPoint y: 371, endPoint x: 639, endPoint y: 267, distance: 259.4
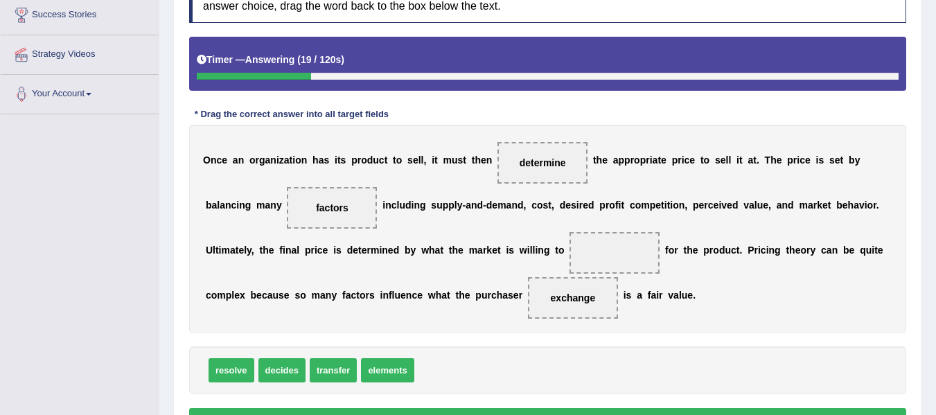
drag, startPoint x: 597, startPoint y: 298, endPoint x: 624, endPoint y: 232, distance: 71.4
click at [624, 232] on div "O n c e a n o r g a n i z a t i o n h a s i t s p r o d u c t t o s e l l , i t…" at bounding box center [547, 229] width 717 height 208
drag, startPoint x: 580, startPoint y: 297, endPoint x: 615, endPoint y: 250, distance: 58.9
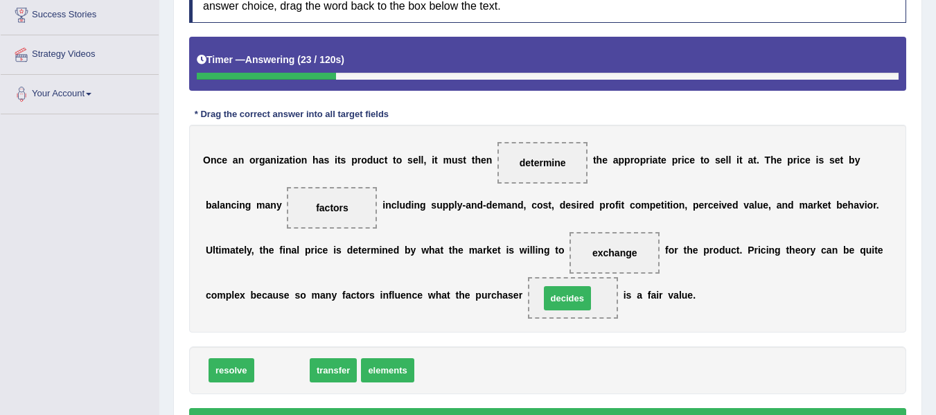
drag, startPoint x: 287, startPoint y: 373, endPoint x: 572, endPoint y: 301, distance: 294.4
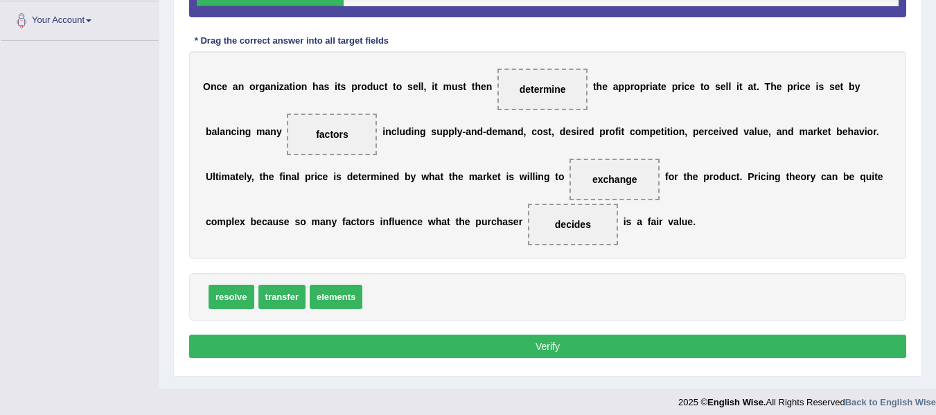
scroll to position [312, 0]
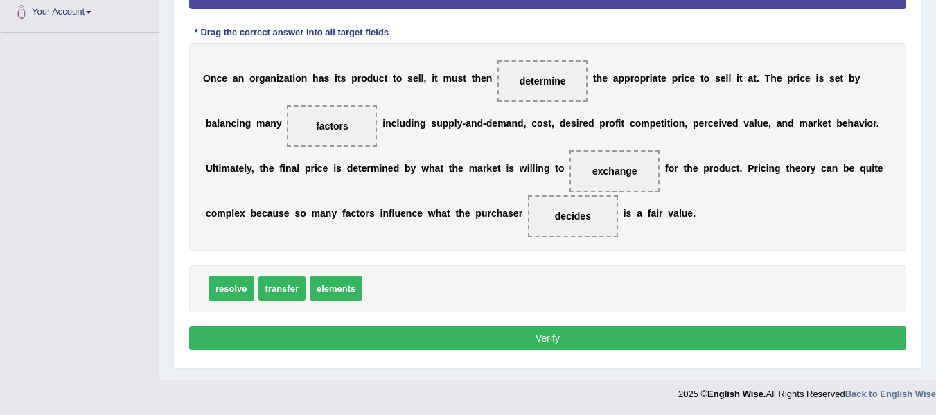
click at [540, 332] on button "Verify" at bounding box center [547, 338] width 717 height 24
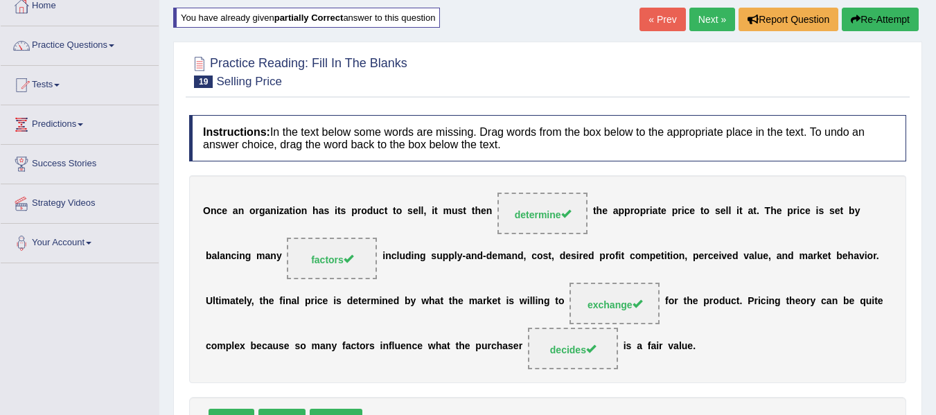
scroll to position [58, 0]
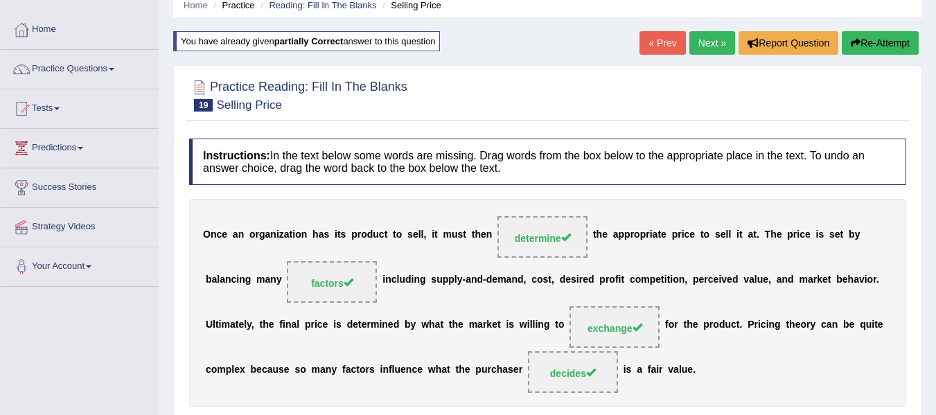
click at [700, 43] on link "Next »" at bounding box center [712, 43] width 46 height 24
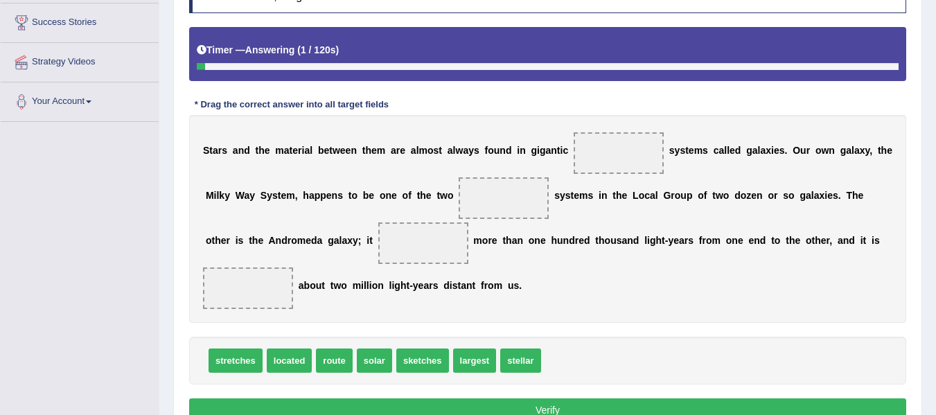
scroll to position [254, 0]
